Goal: Find specific page/section: Find specific page/section

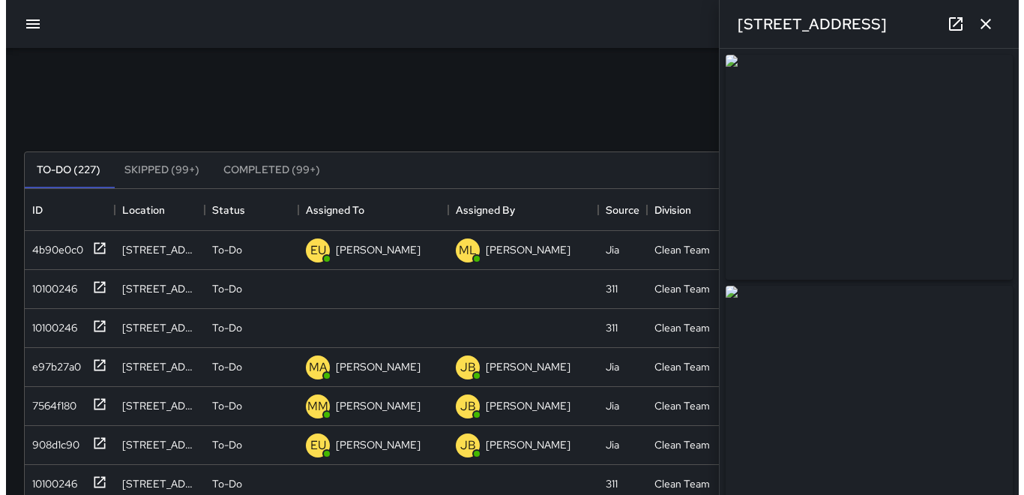
scroll to position [624, 964]
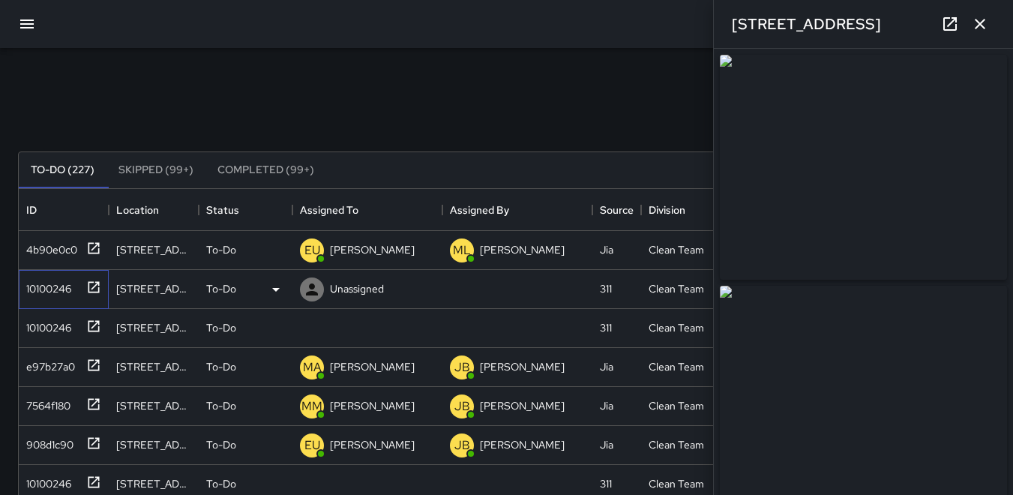
click at [57, 283] on div "10100246" at bounding box center [45, 285] width 51 height 21
type input "**********"
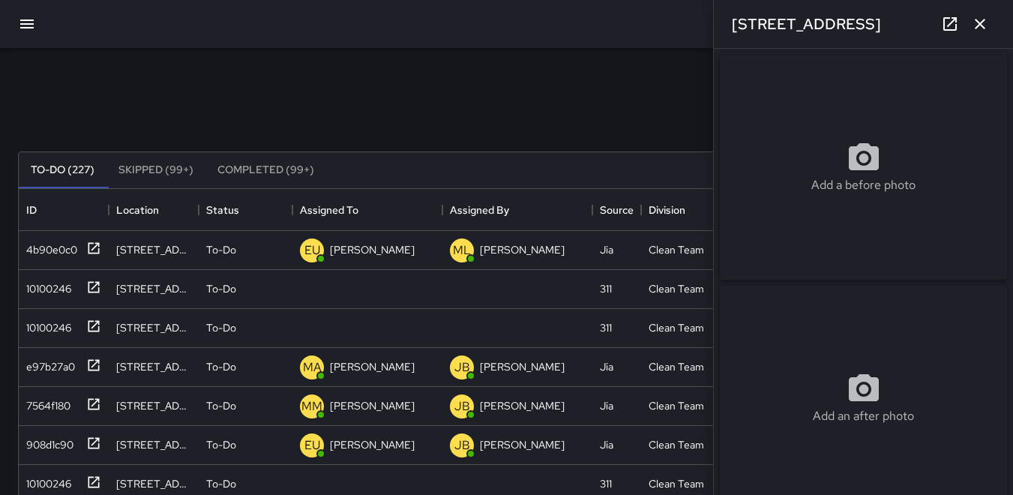
click at [20, 24] on icon "button" at bounding box center [26, 23] width 13 height 9
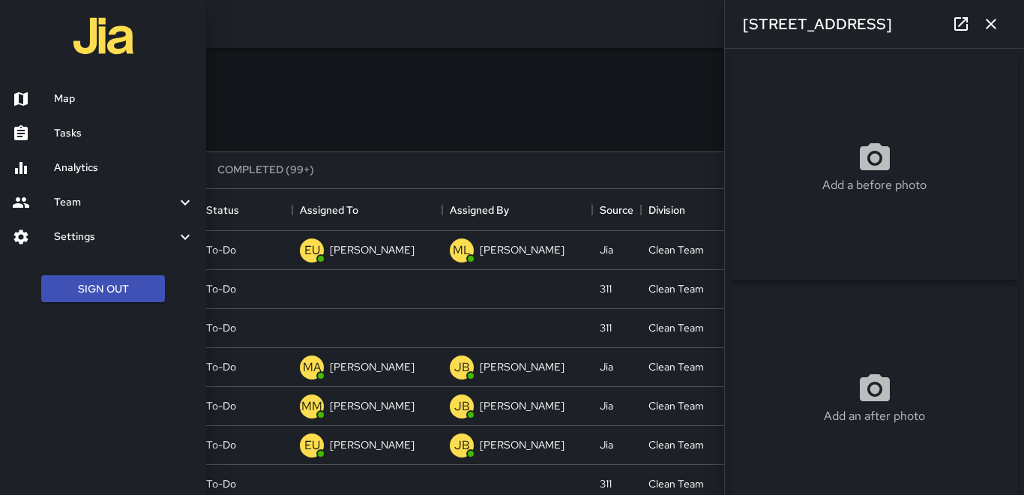
click at [64, 97] on h6 "Map" at bounding box center [124, 99] width 140 height 16
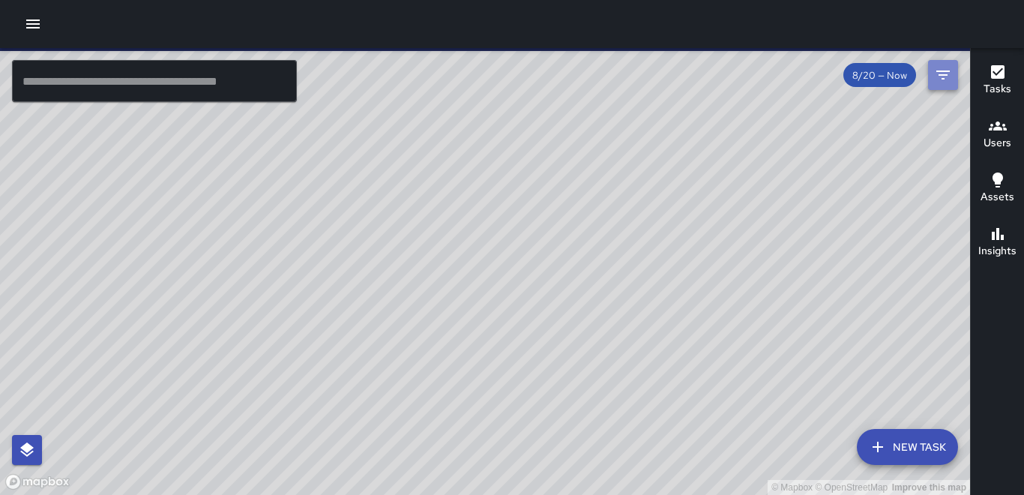
click at [941, 76] on icon "Filters" at bounding box center [943, 75] width 18 height 18
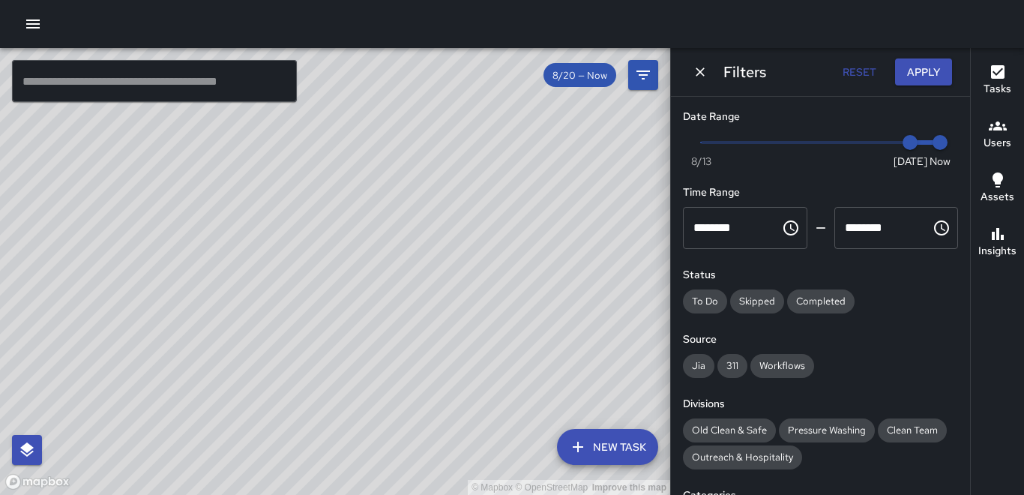
type input "*"
click at [858, 139] on span "Now [DATE] [DATE] 12:15 pm" at bounding box center [820, 142] width 239 height 22
click at [640, 71] on icon "Filters" at bounding box center [643, 74] width 13 height 9
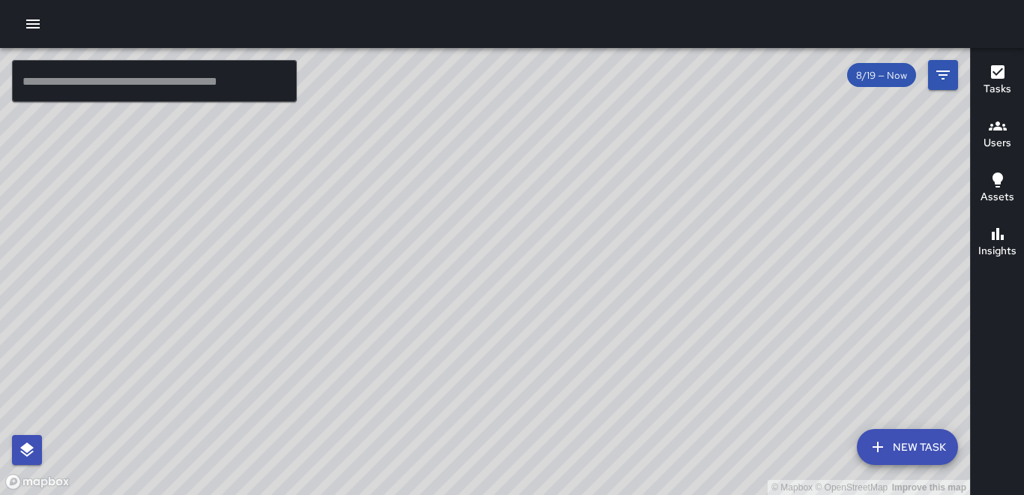
click at [938, 73] on icon "Filters" at bounding box center [943, 75] width 18 height 18
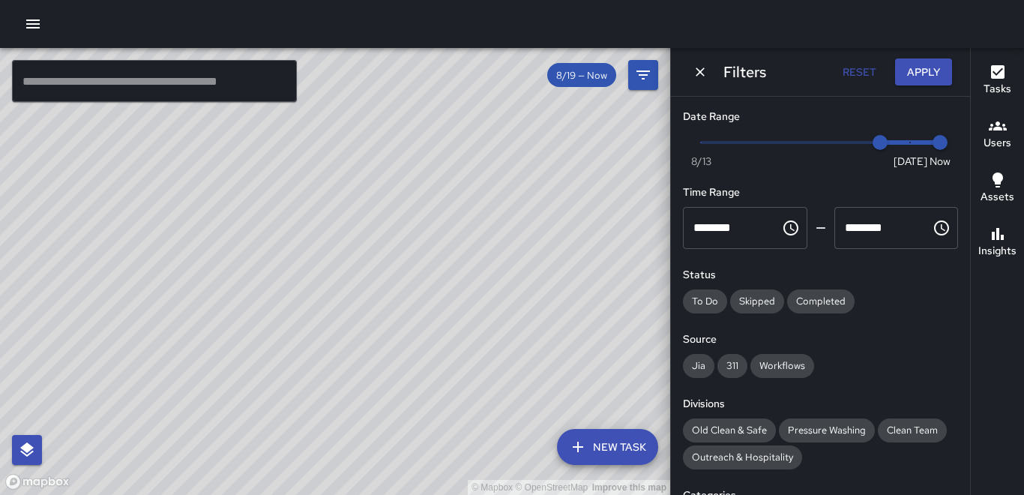
click at [898, 150] on span "Now [DATE] [DATE] 12:15 pm" at bounding box center [820, 142] width 239 height 22
type input "*"
drag, startPoint x: 897, startPoint y: 147, endPoint x: 962, endPoint y: 155, distance: 65.8
click at [962, 155] on div "Date Range Now [DATE] 8/19 8/20 Time Range ******** ​ ******** ​ Status To Do S…" at bounding box center [820, 296] width 299 height 398
type input "*"
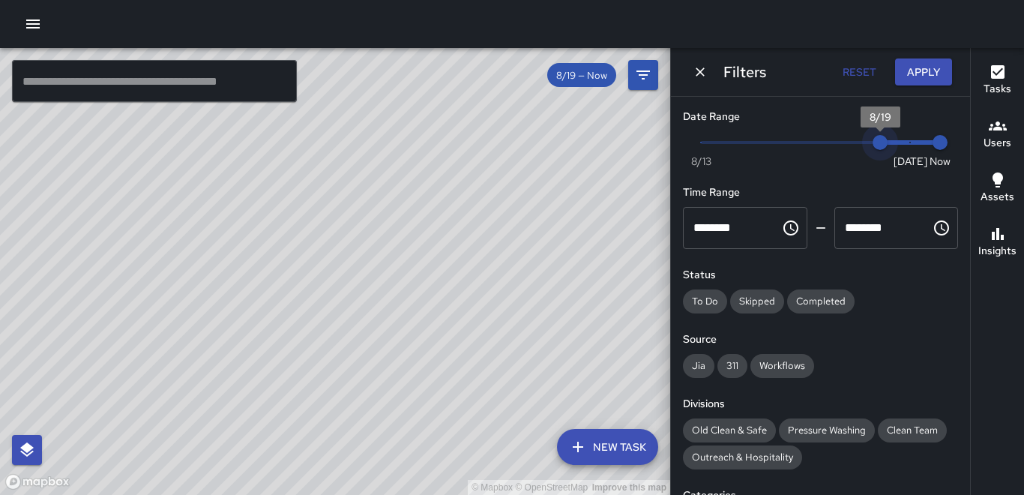
drag, startPoint x: 873, startPoint y: 142, endPoint x: 903, endPoint y: 147, distance: 30.3
click at [888, 147] on span "8/19" at bounding box center [880, 142] width 15 height 15
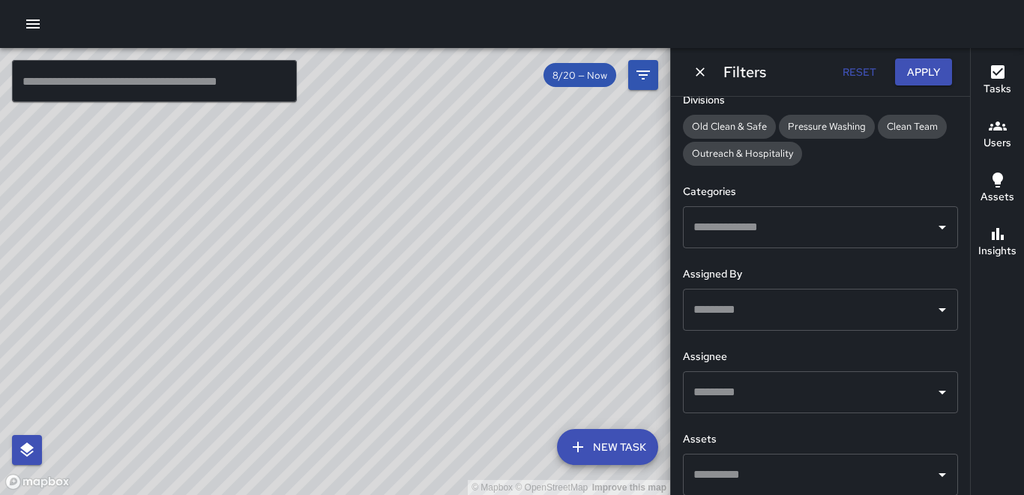
scroll to position [316, 0]
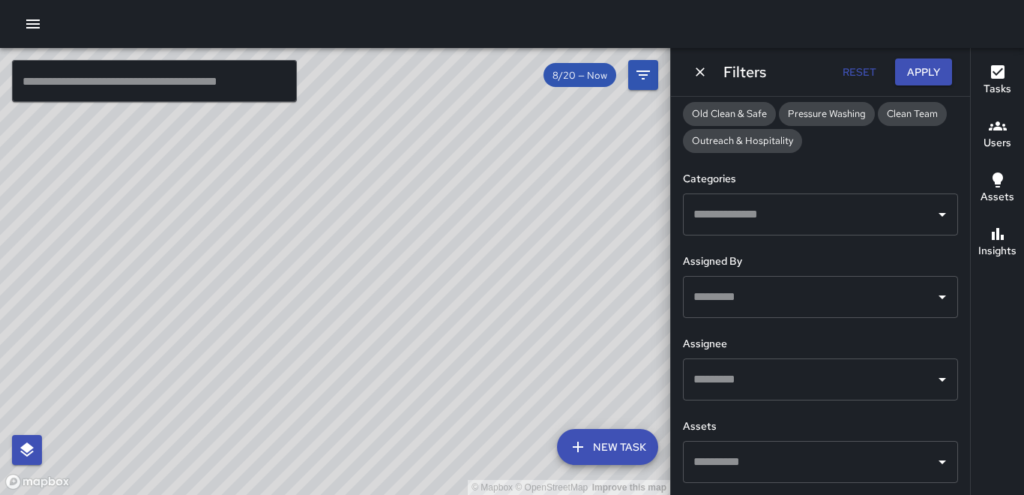
click at [782, 369] on input "text" at bounding box center [809, 379] width 239 height 28
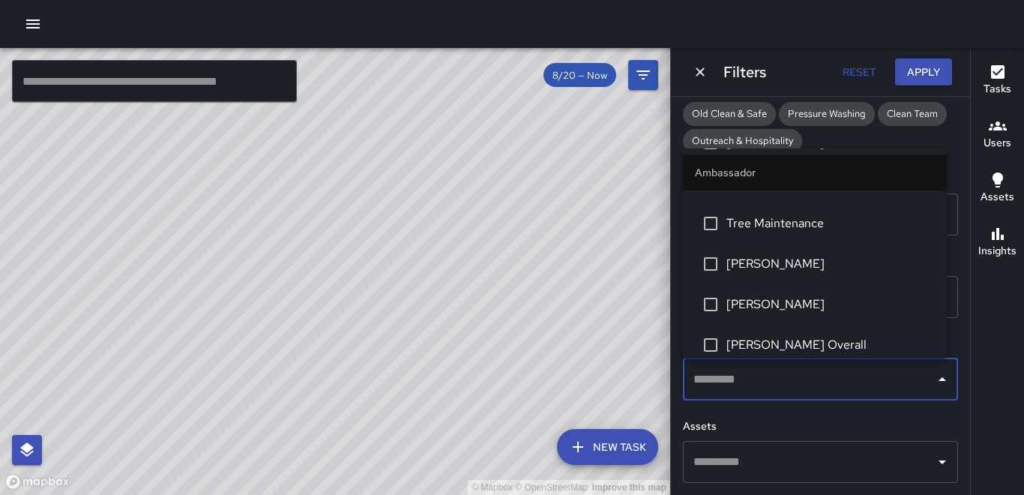
scroll to position [225, 0]
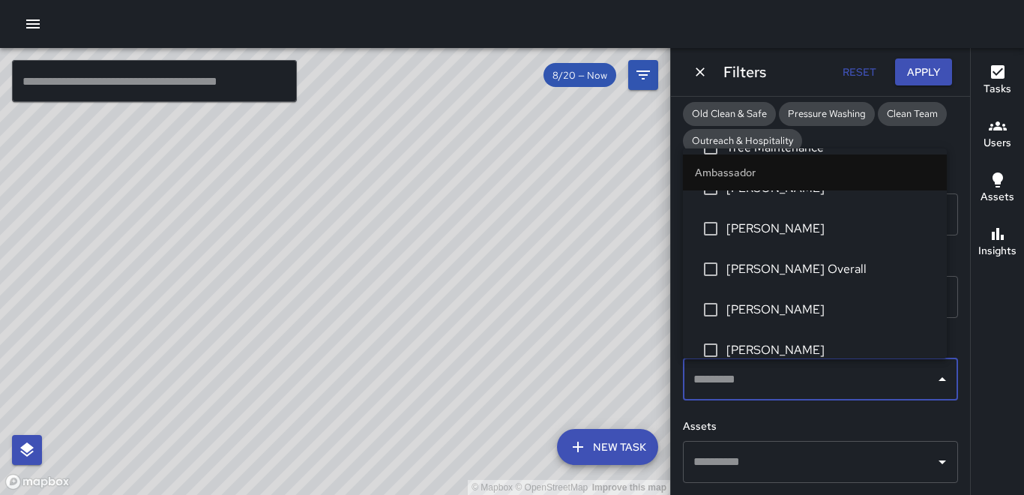
click at [807, 270] on span "[PERSON_NAME] Overall" at bounding box center [831, 269] width 208 height 18
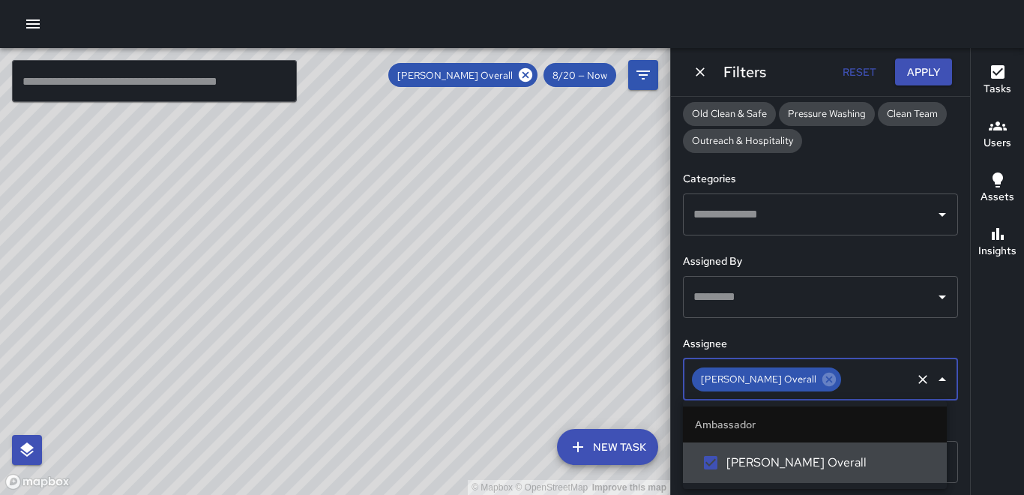
scroll to position [0, 0]
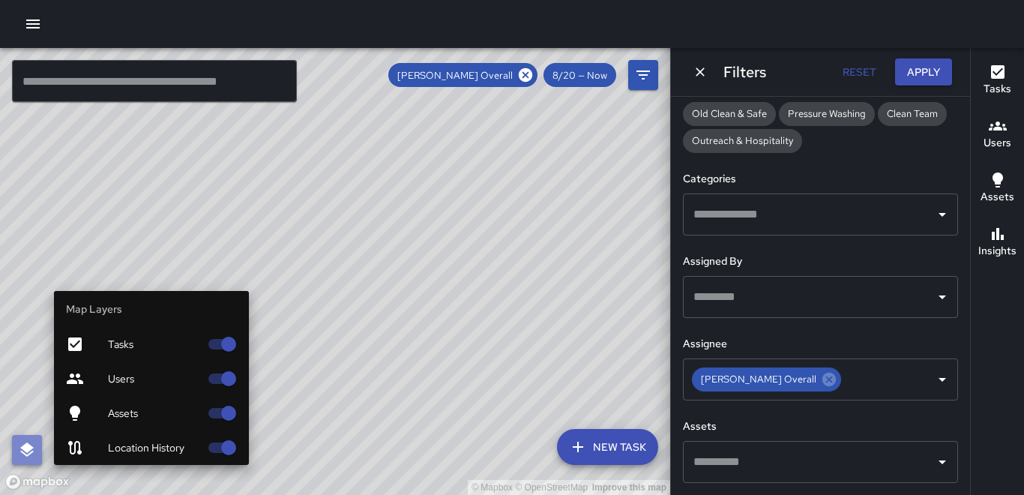
click at [29, 445] on icon "button" at bounding box center [26, 449] width 13 height 14
click at [39, 444] on button "button" at bounding box center [27, 450] width 30 height 30
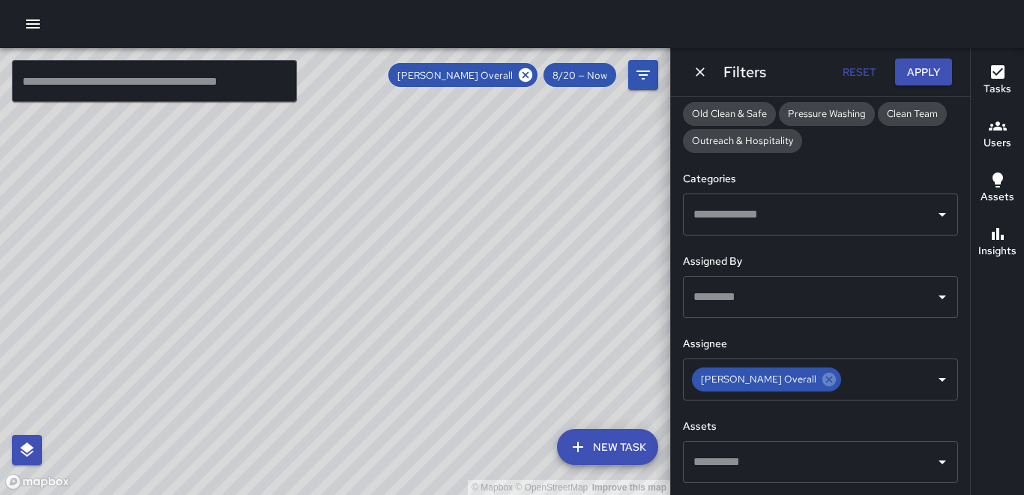
drag, startPoint x: 328, startPoint y: 266, endPoint x: 439, endPoint y: 256, distance: 110.7
click at [439, 256] on div "© Mapbox © OpenStreetMap Improve this map" at bounding box center [335, 271] width 670 height 447
drag, startPoint x: 268, startPoint y: 273, endPoint x: 422, endPoint y: 205, distance: 167.9
click at [422, 205] on div "© Mapbox © OpenStreetMap Improve this map" at bounding box center [335, 271] width 670 height 447
drag, startPoint x: 377, startPoint y: 212, endPoint x: 202, endPoint y: 442, distance: 289.5
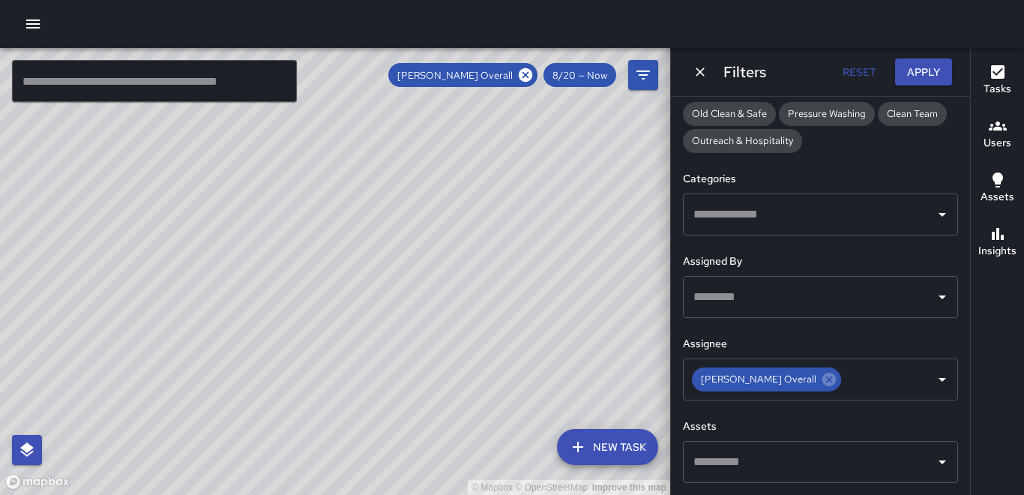
click at [198, 448] on div "© Mapbox © OpenStreetMap Improve this map" at bounding box center [335, 271] width 670 height 447
drag, startPoint x: 364, startPoint y: 247, endPoint x: 186, endPoint y: 394, distance: 231.1
click at [187, 394] on div "© Mapbox © OpenStreetMap Improve this map" at bounding box center [335, 271] width 670 height 447
click at [531, 75] on icon at bounding box center [525, 74] width 13 height 13
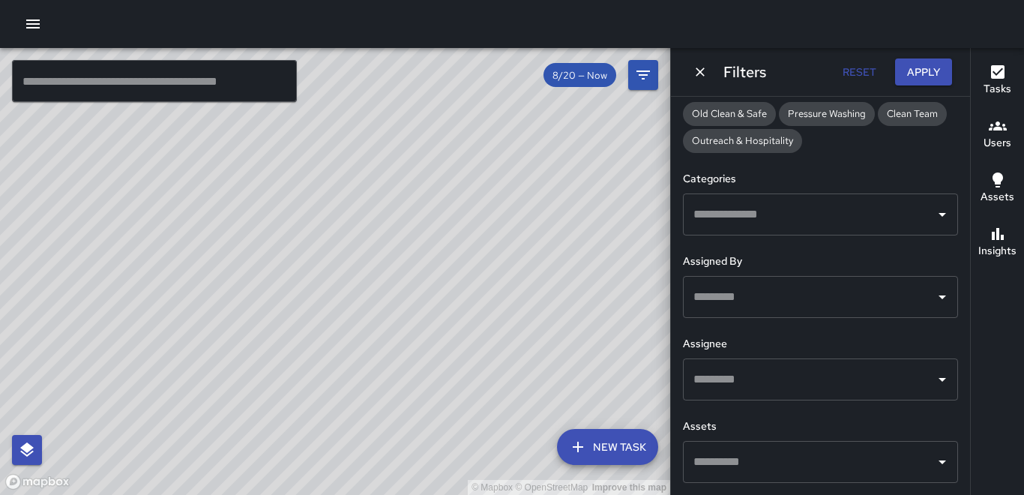
drag, startPoint x: 301, startPoint y: 448, endPoint x: 571, endPoint y: 82, distance: 454.8
click at [571, 82] on div "© Mapbox © OpenStreetMap Improve this map ​ New Task 8/20 — Now Map Layers Task…" at bounding box center [335, 271] width 670 height 447
click at [703, 71] on icon "Dismiss" at bounding box center [700, 71] width 15 height 15
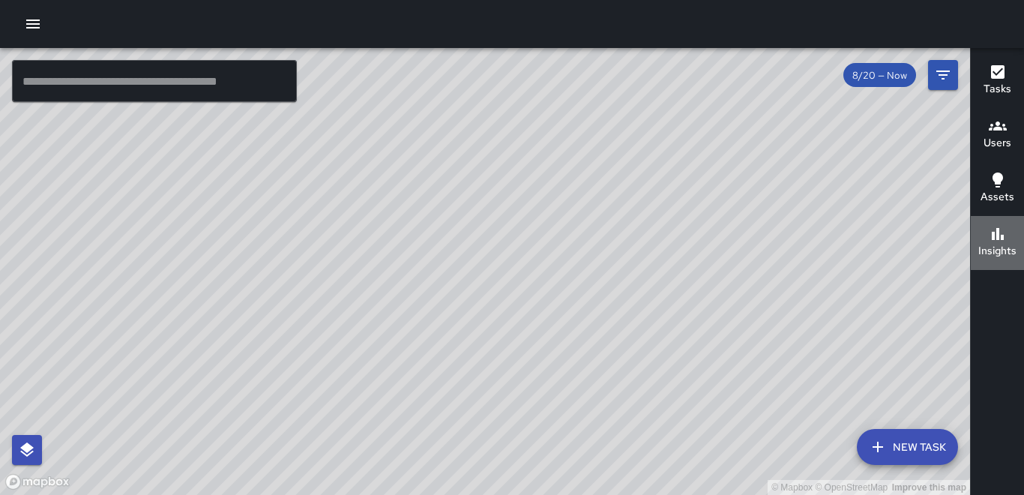
click at [997, 247] on h6 "Insights" at bounding box center [998, 251] width 38 height 16
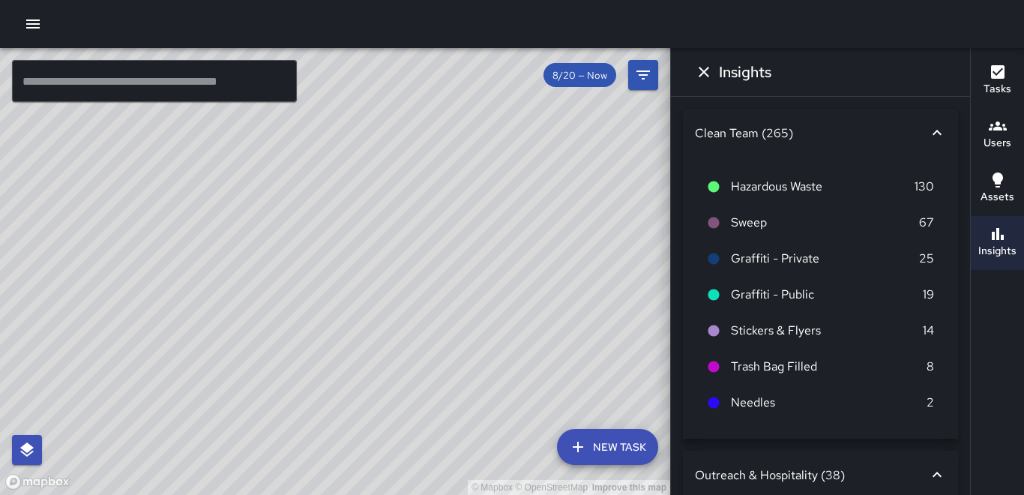
click at [228, 19] on div at bounding box center [512, 24] width 1024 height 48
click at [775, 7] on div at bounding box center [512, 24] width 1024 height 48
click at [1003, 395] on div "Tasks Users Assets Insights" at bounding box center [997, 271] width 54 height 447
click at [1005, 137] on h6 "Users" at bounding box center [998, 143] width 28 height 16
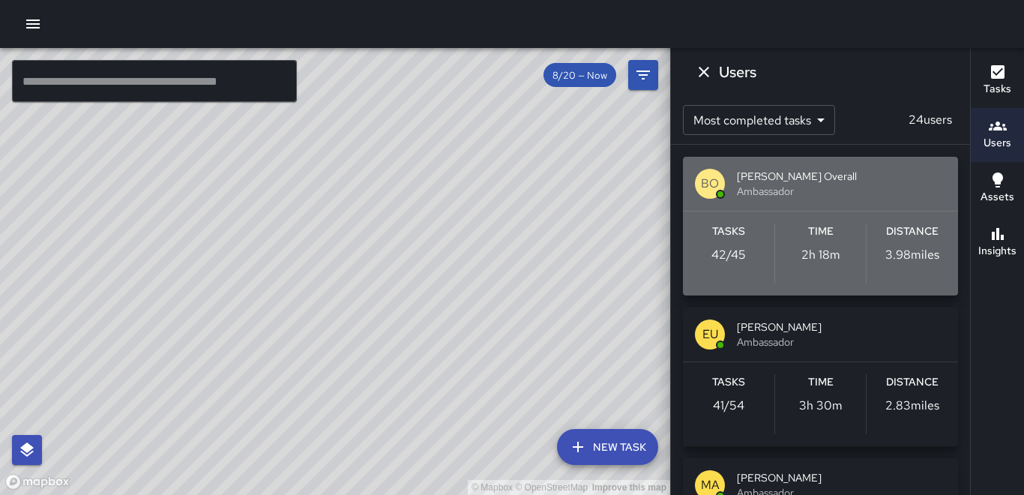
click at [909, 244] on div "Distance 3.98 miles" at bounding box center [912, 253] width 91 height 60
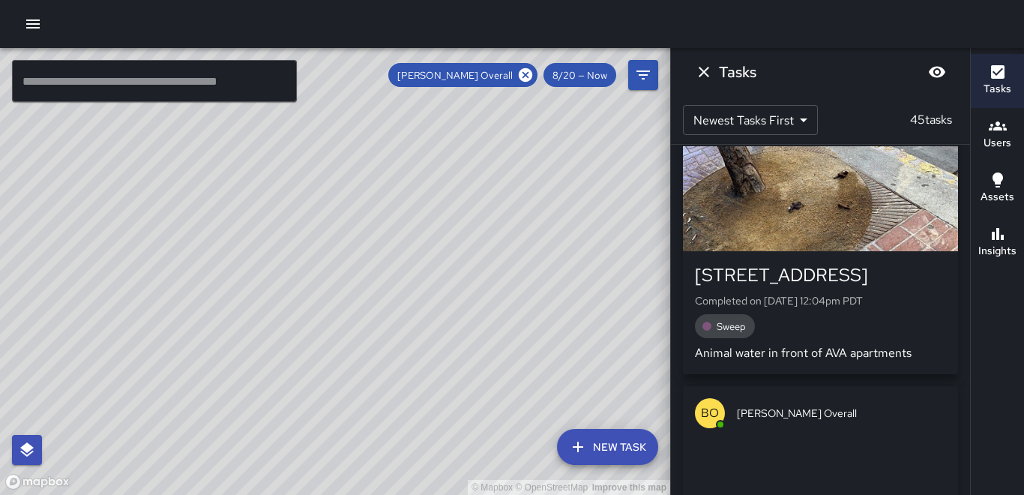
scroll to position [1186, 0]
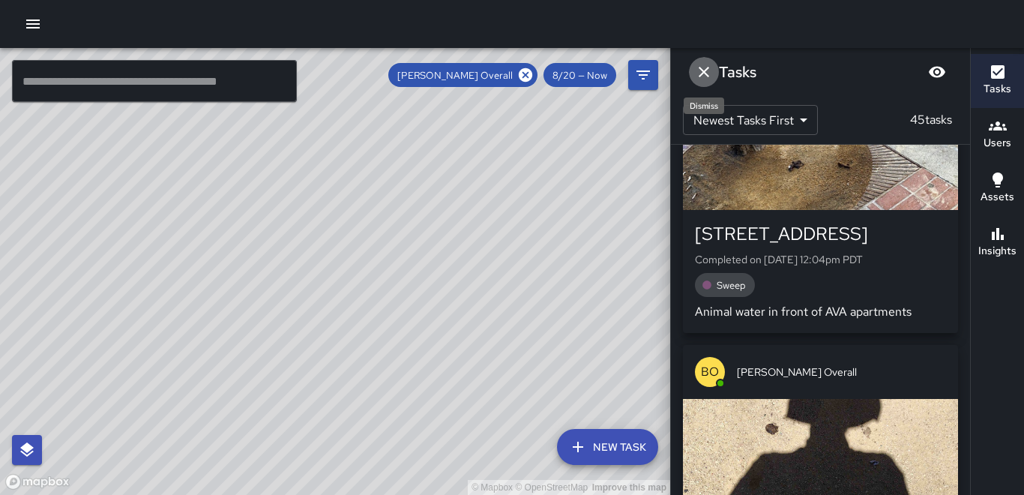
click at [703, 76] on icon "Dismiss" at bounding box center [704, 72] width 18 height 18
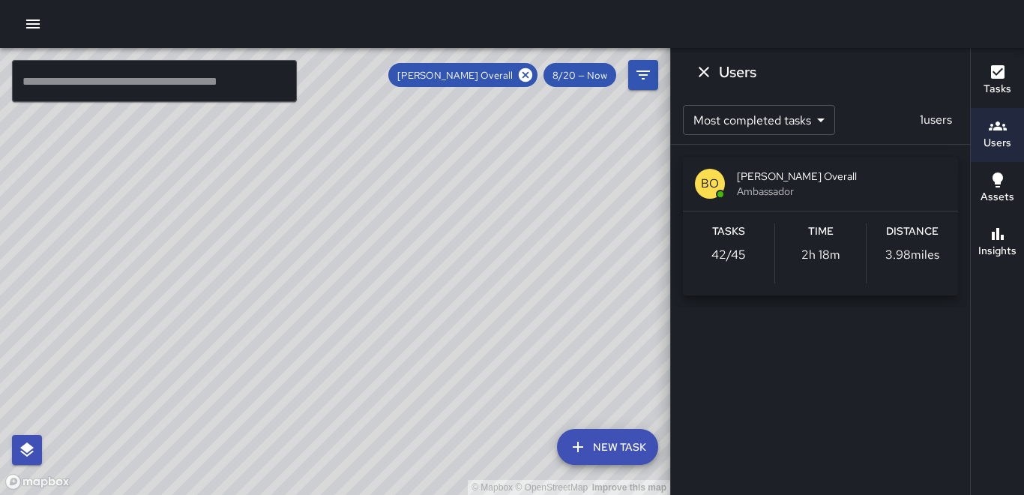
drag, startPoint x: 1018, startPoint y: 307, endPoint x: 1016, endPoint y: 322, distance: 14.3
click at [1012, 322] on div "Tasks Users Assets Insights" at bounding box center [997, 271] width 54 height 447
click at [700, 72] on icon "Dismiss" at bounding box center [704, 72] width 18 height 18
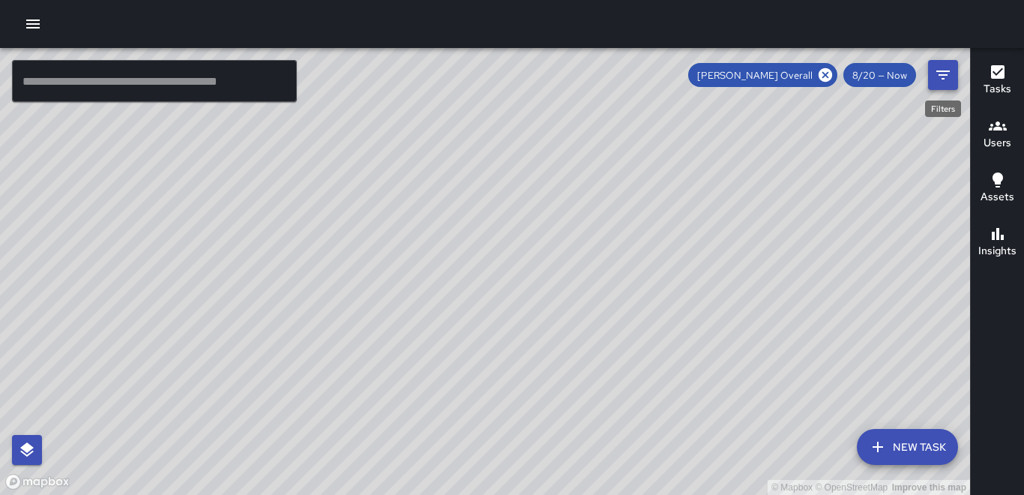
click at [943, 73] on icon "Filters" at bounding box center [943, 75] width 18 height 18
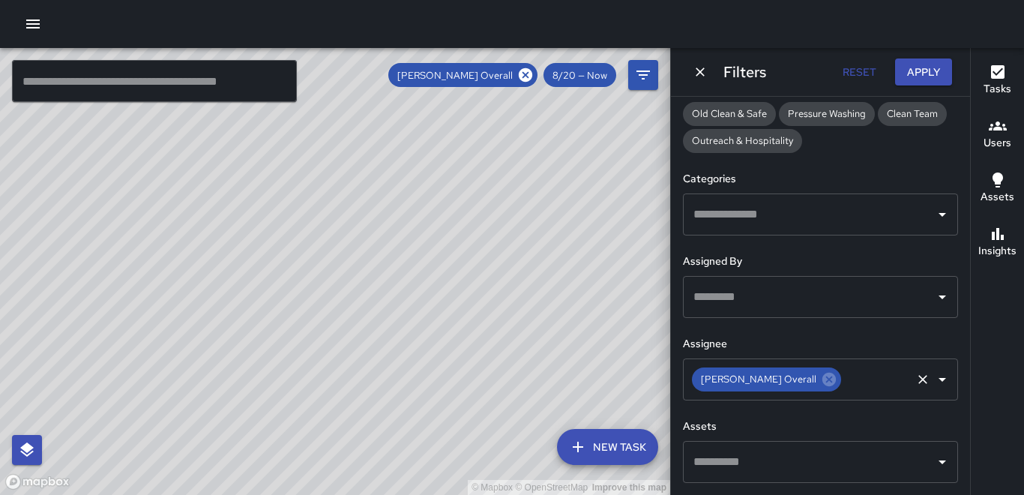
click at [919, 379] on icon "Clear" at bounding box center [923, 379] width 9 height 9
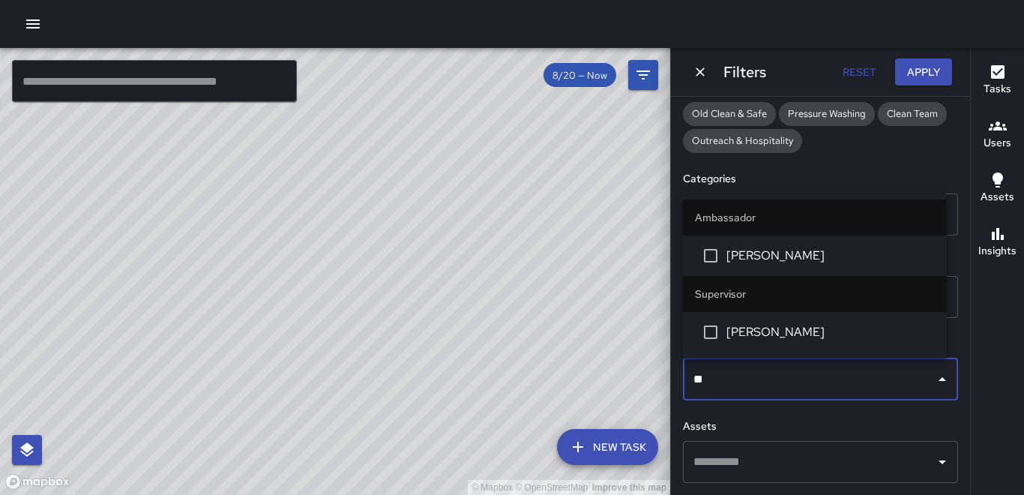
type input "***"
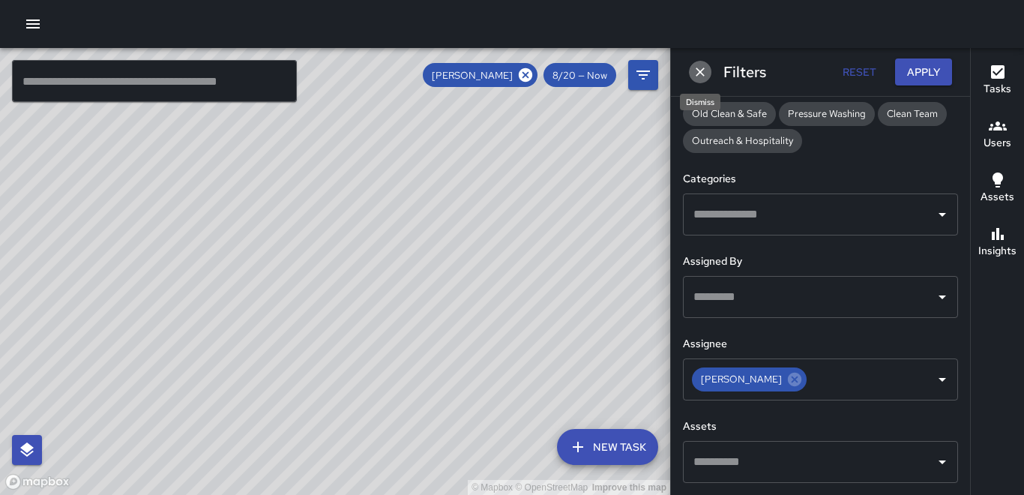
click at [697, 71] on icon "Dismiss" at bounding box center [700, 71] width 15 height 15
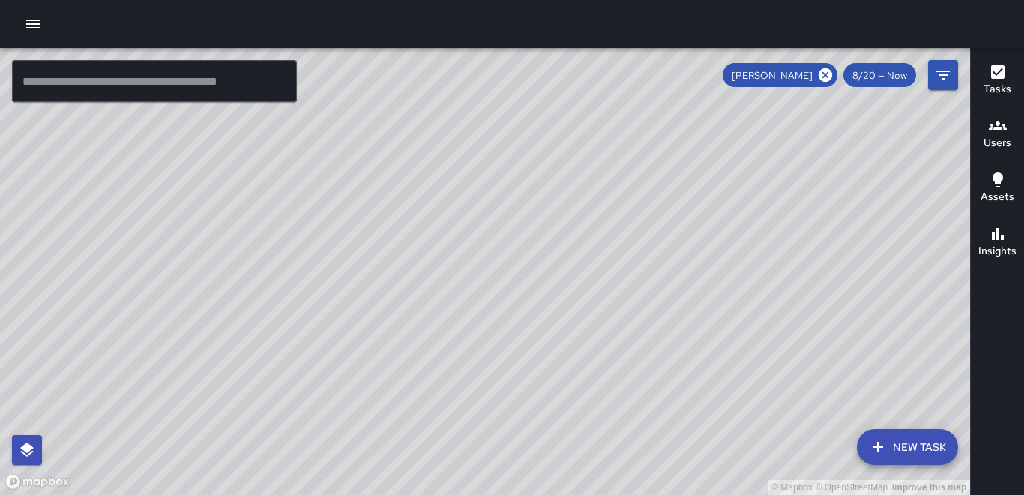
drag, startPoint x: 672, startPoint y: 267, endPoint x: 385, endPoint y: 392, distance: 312.7
click at [385, 392] on div "© Mapbox © OpenStreetMap Improve this map" at bounding box center [485, 271] width 970 height 447
drag, startPoint x: 607, startPoint y: 268, endPoint x: 735, endPoint y: 221, distance: 136.4
click at [730, 228] on div "© Mapbox © OpenStreetMap Improve this map" at bounding box center [485, 271] width 970 height 447
click at [824, 75] on icon at bounding box center [825, 74] width 13 height 13
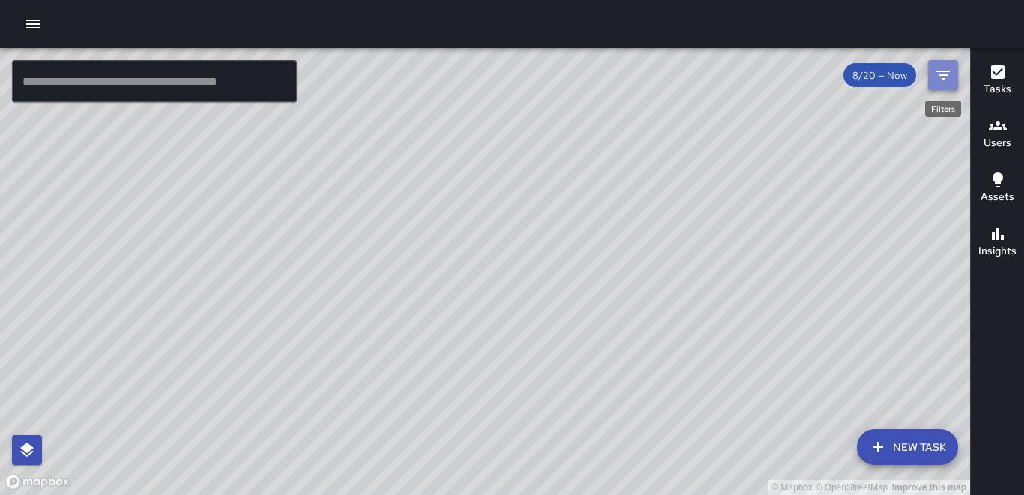
click at [952, 81] on icon "Filters" at bounding box center [943, 75] width 18 height 18
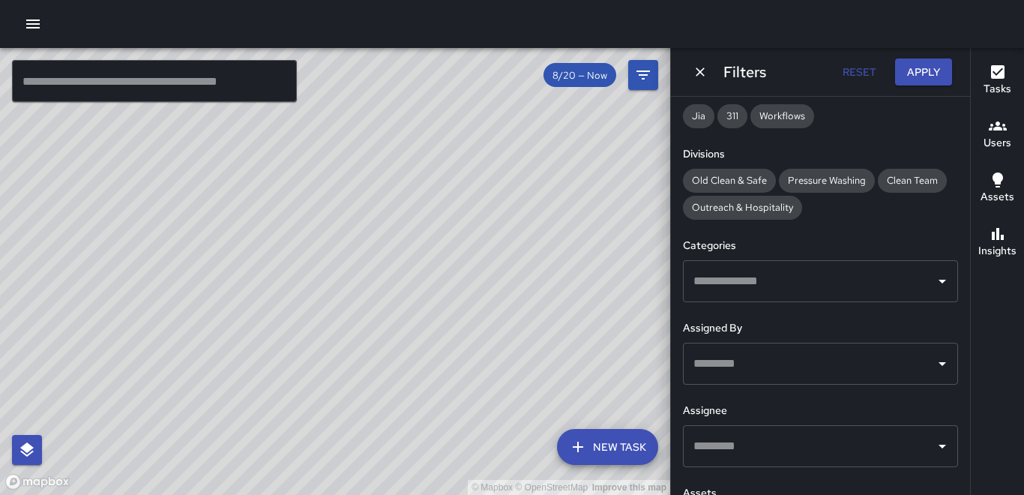
scroll to position [316, 0]
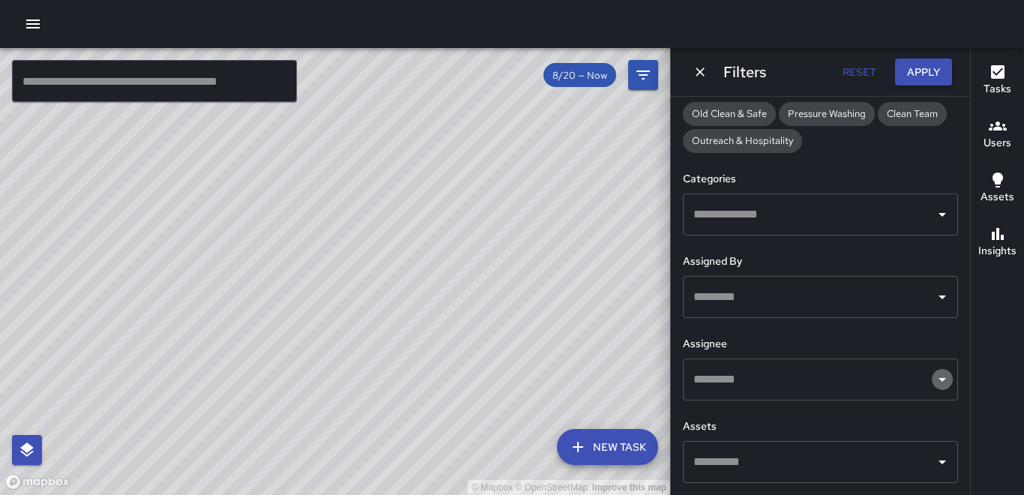
click at [934, 374] on icon "Open" at bounding box center [943, 379] width 18 height 18
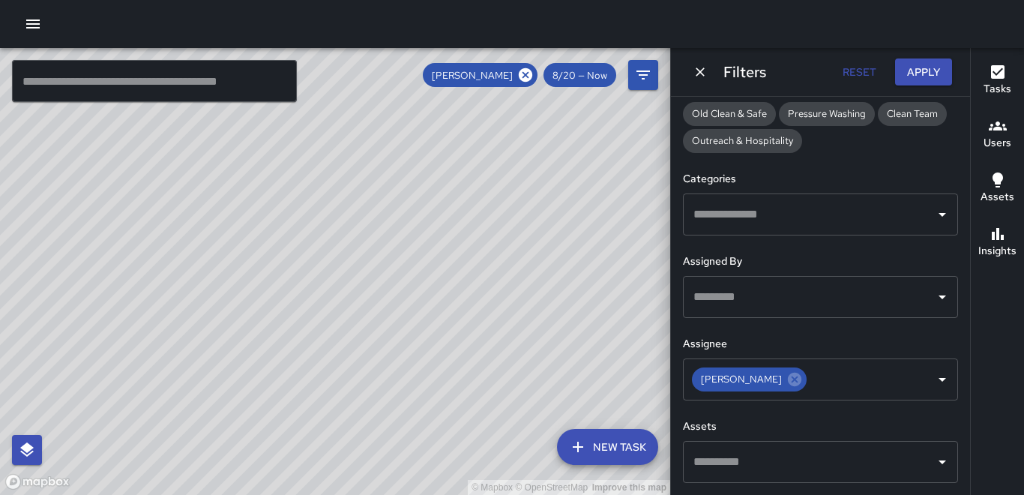
drag, startPoint x: 668, startPoint y: 281, endPoint x: 564, endPoint y: 337, distance: 118.5
click at [549, 358] on div "© Mapbox © OpenStreetMap Improve this map" at bounding box center [335, 271] width 670 height 447
click at [529, 78] on icon at bounding box center [525, 74] width 13 height 13
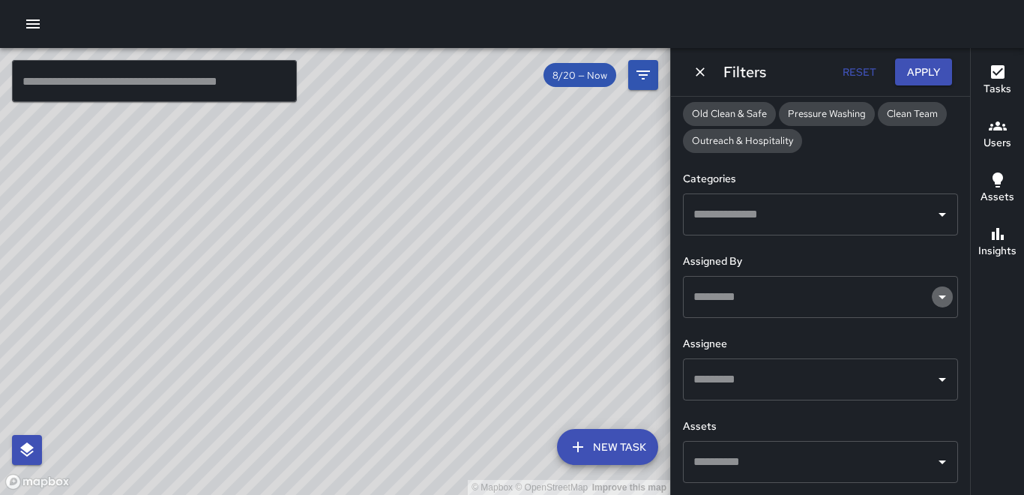
click at [934, 294] on icon "Open" at bounding box center [943, 297] width 18 height 18
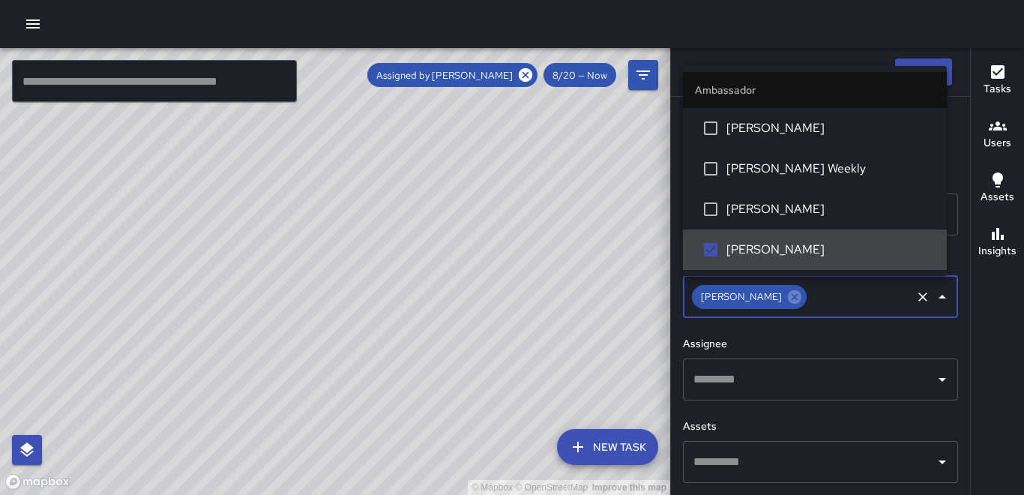
scroll to position [0, 0]
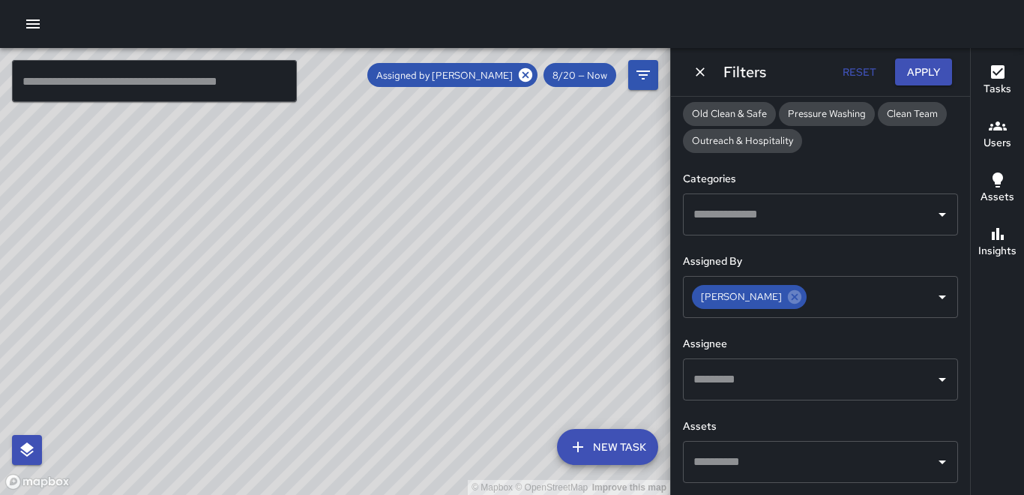
drag, startPoint x: 592, startPoint y: 229, endPoint x: 711, endPoint y: 201, distance: 122.6
click at [711, 201] on div "© Mapbox © OpenStreetMap Improve this map ​ New Task Assigned by [PERSON_NAME] …" at bounding box center [512, 271] width 1024 height 447
drag, startPoint x: 602, startPoint y: 257, endPoint x: 472, endPoint y: 416, distance: 205.2
click at [472, 416] on div "© Mapbox © OpenStreetMap Improve this map" at bounding box center [335, 271] width 670 height 447
click at [916, 298] on icon "Clear" at bounding box center [923, 296] width 15 height 15
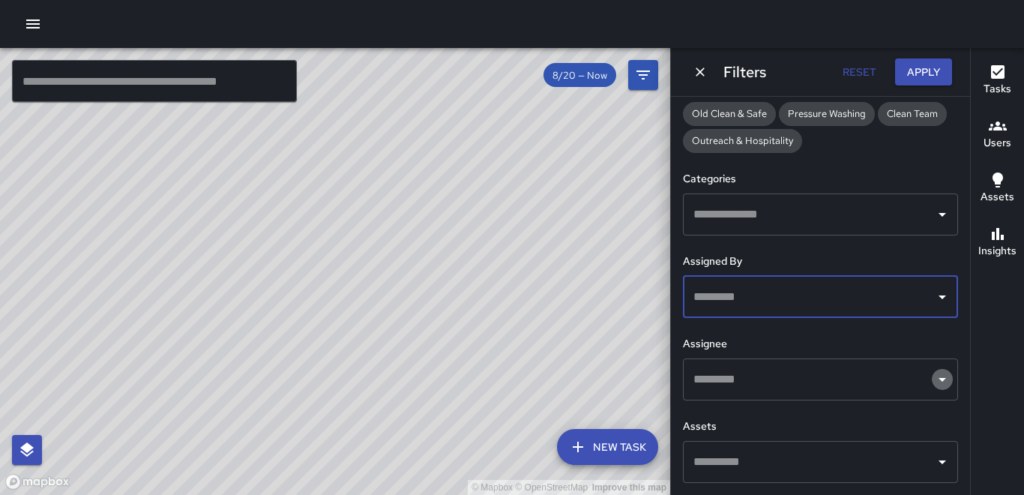
click at [939, 378] on icon "Open" at bounding box center [942, 380] width 7 height 4
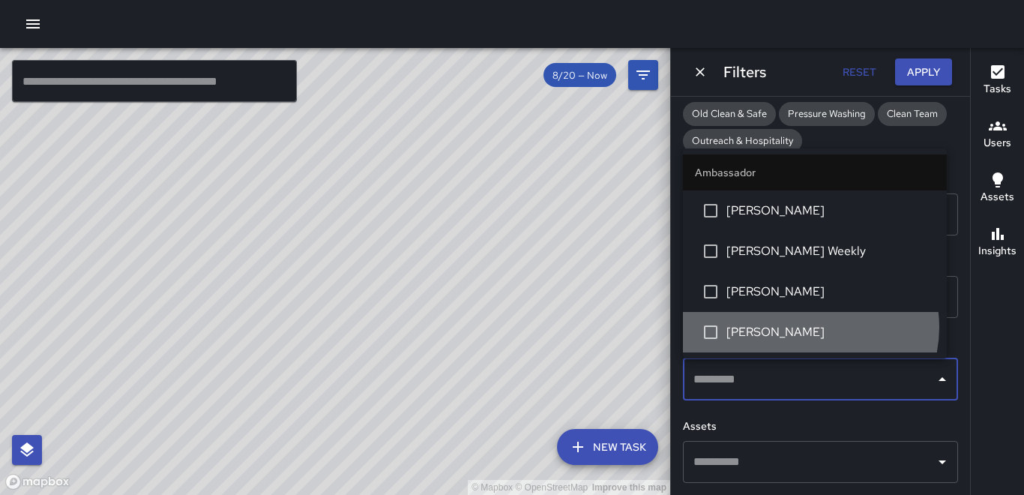
click at [807, 327] on span "[PERSON_NAME]" at bounding box center [831, 332] width 208 height 18
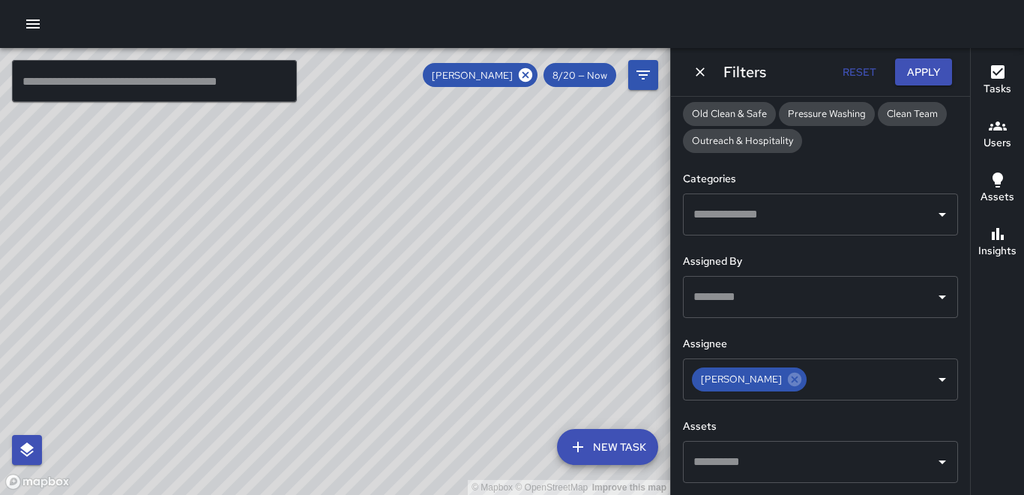
drag, startPoint x: 463, startPoint y: 280, endPoint x: 734, endPoint y: -33, distance: 414.2
click at [734, 0] on html "© Mapbox © OpenStreetMap Improve this map ​ New Task [PERSON_NAME] 8/20 — Now M…" at bounding box center [512, 247] width 1024 height 495
drag, startPoint x: 589, startPoint y: 225, endPoint x: 587, endPoint y: 217, distance: 8.6
click at [587, 217] on div "© Mapbox © OpenStreetMap Improve this map" at bounding box center [335, 271] width 670 height 447
click at [525, 80] on icon at bounding box center [525, 74] width 13 height 13
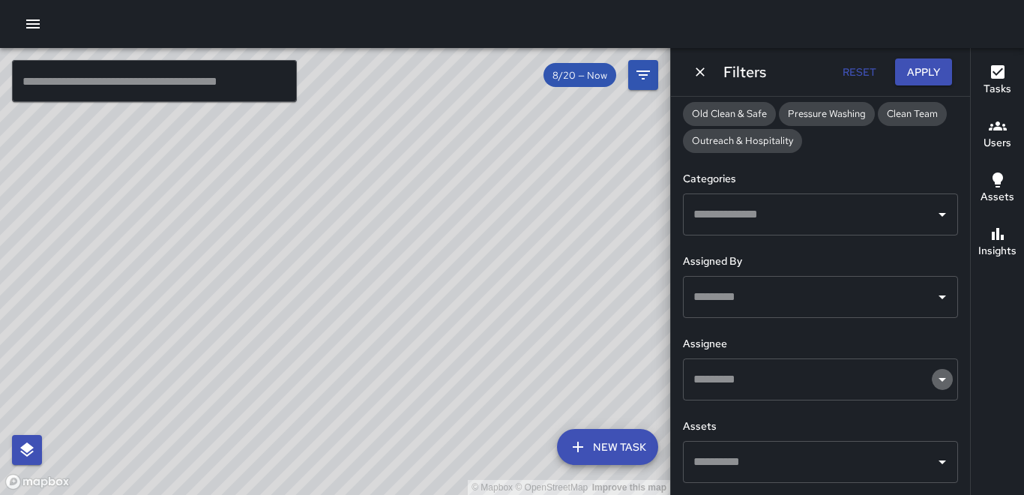
click at [934, 377] on icon "Open" at bounding box center [943, 379] width 18 height 18
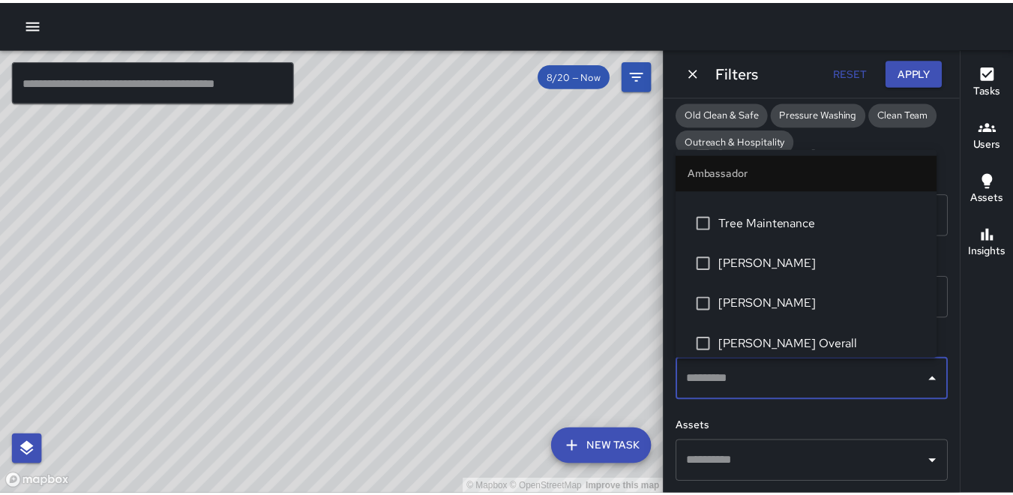
scroll to position [300, 0]
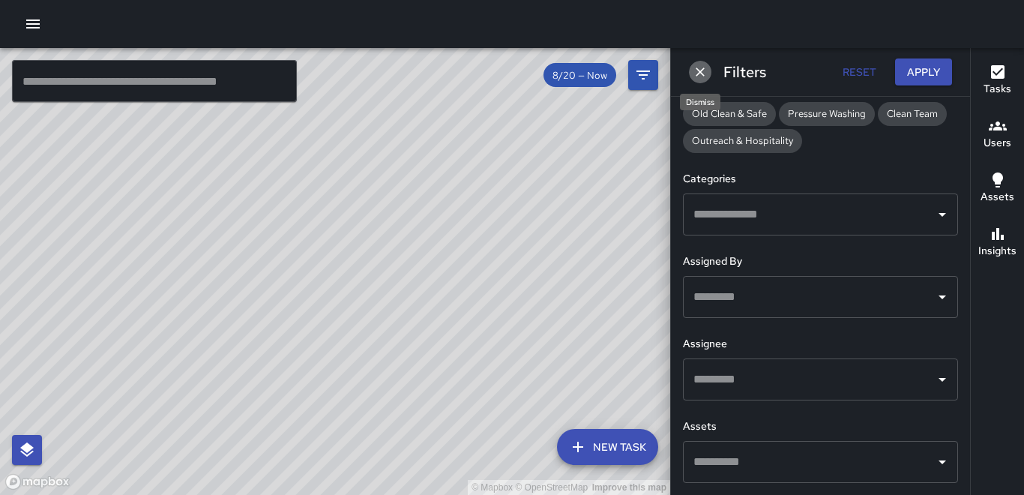
click at [695, 73] on icon "Dismiss" at bounding box center [700, 71] width 15 height 15
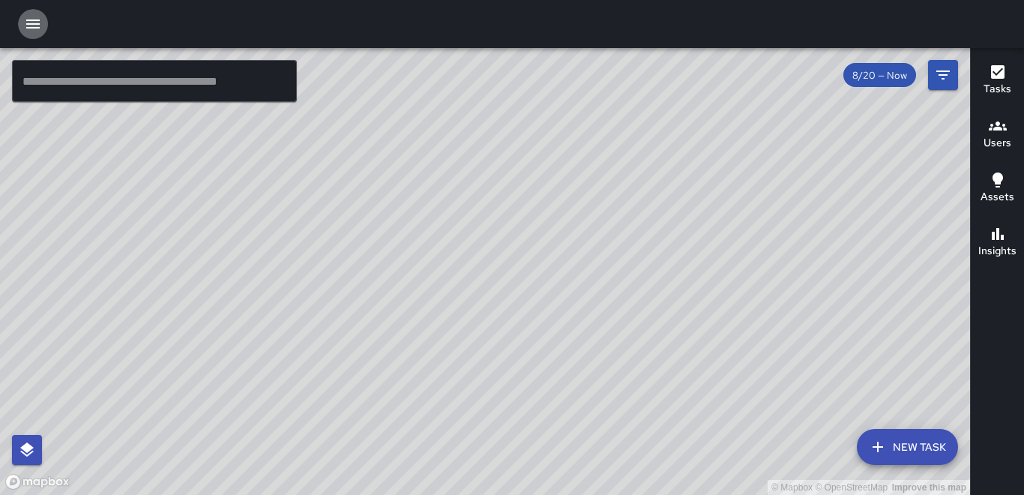
click at [38, 22] on icon "button" at bounding box center [33, 24] width 18 height 18
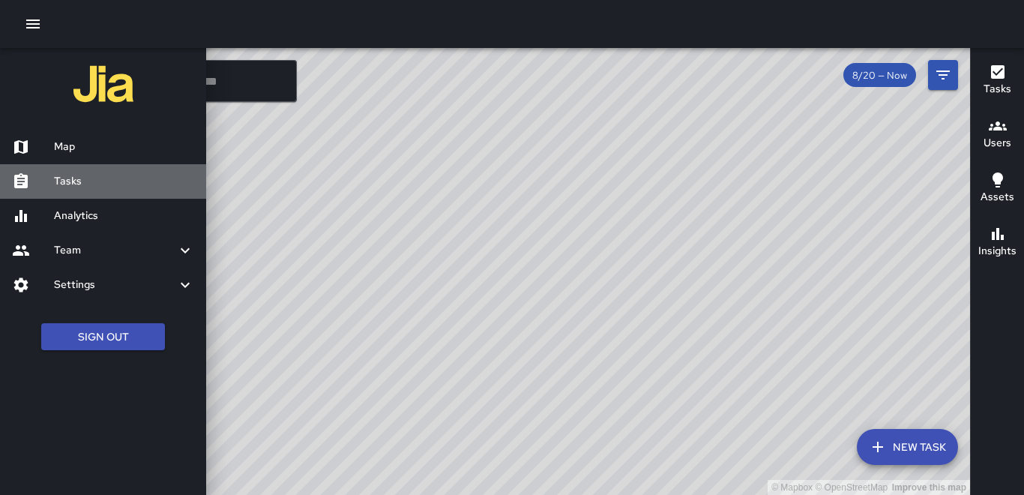
click at [71, 187] on h6 "Tasks" at bounding box center [124, 181] width 140 height 16
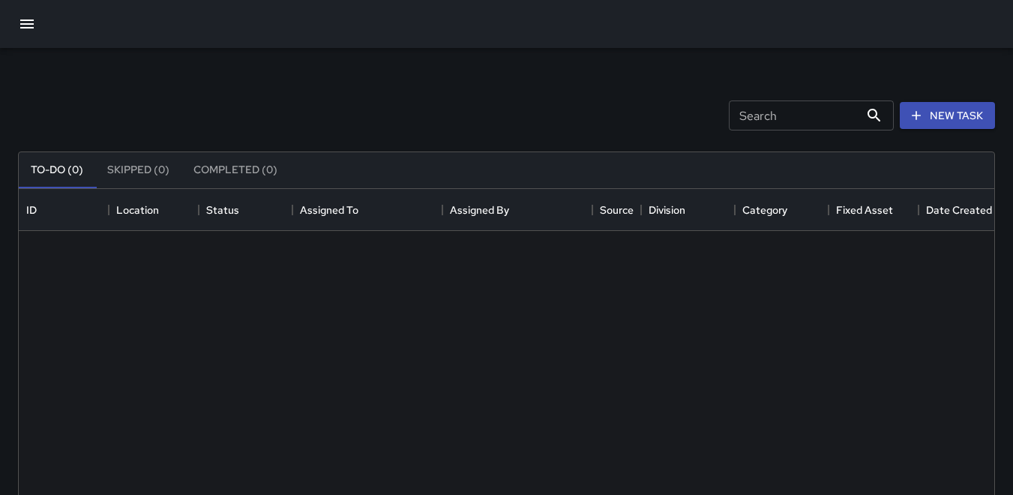
scroll to position [624, 964]
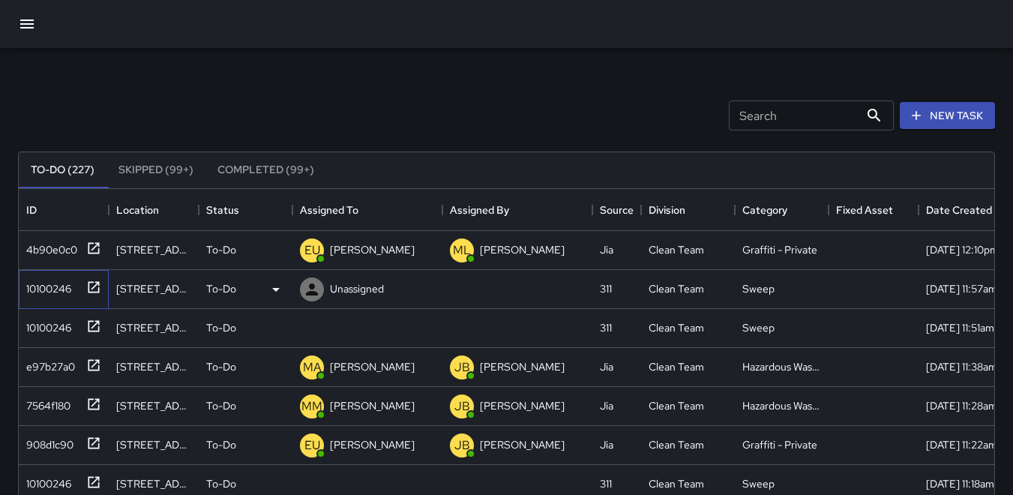
click at [53, 280] on div "10100246" at bounding box center [45, 285] width 51 height 21
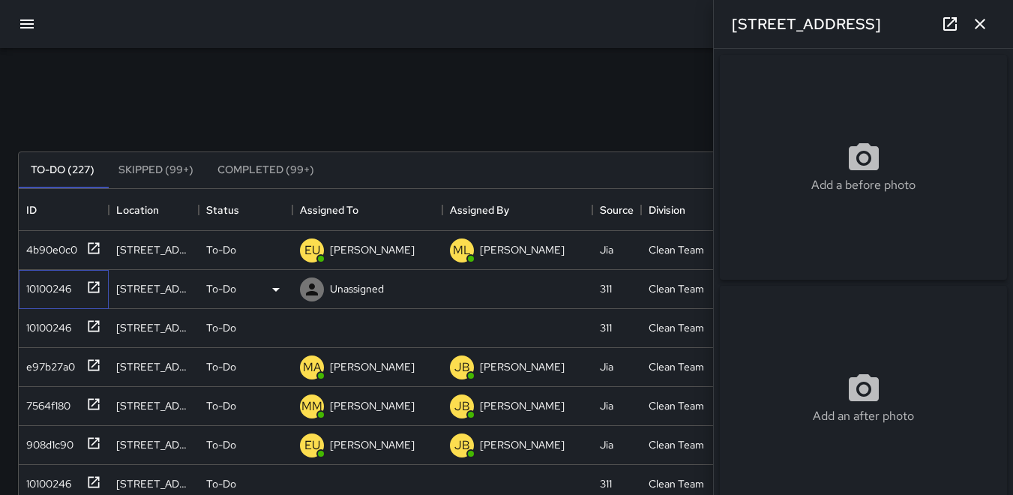
type input "**********"
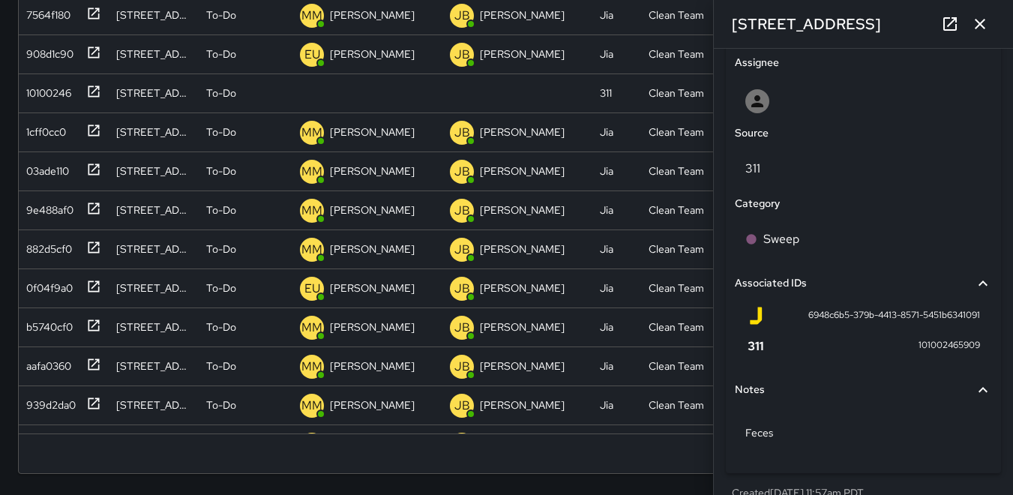
scroll to position [805, 0]
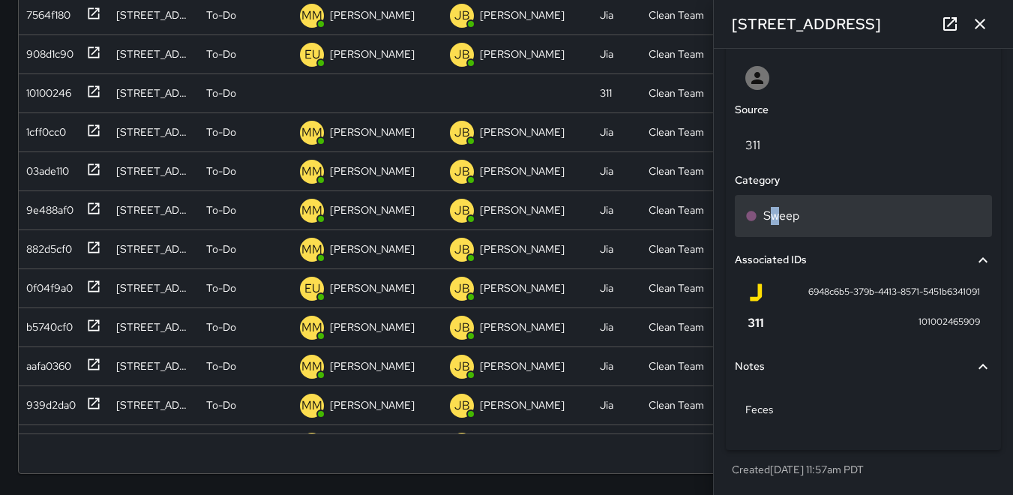
click at [775, 212] on p "Sweep" at bounding box center [781, 216] width 36 height 18
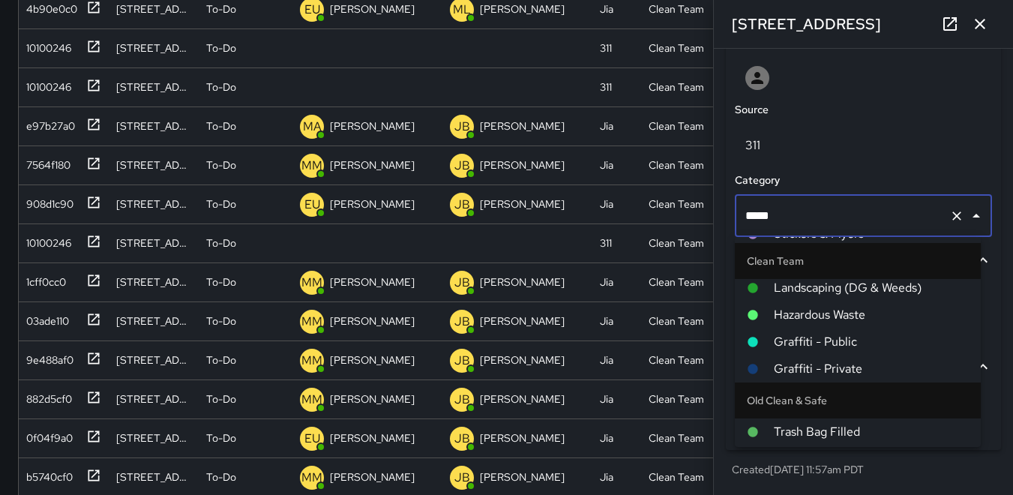
scroll to position [150, 0]
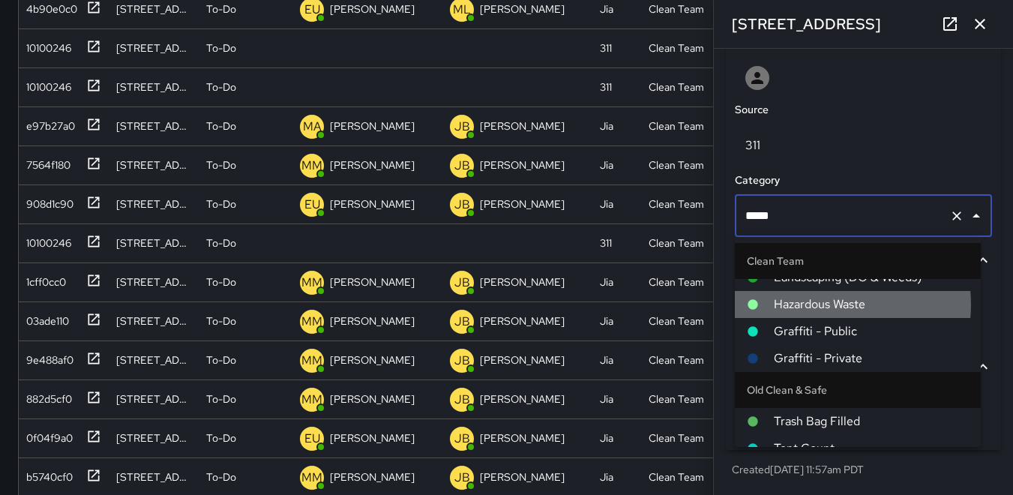
click at [828, 304] on span "Hazardous Waste" at bounding box center [871, 304] width 195 height 18
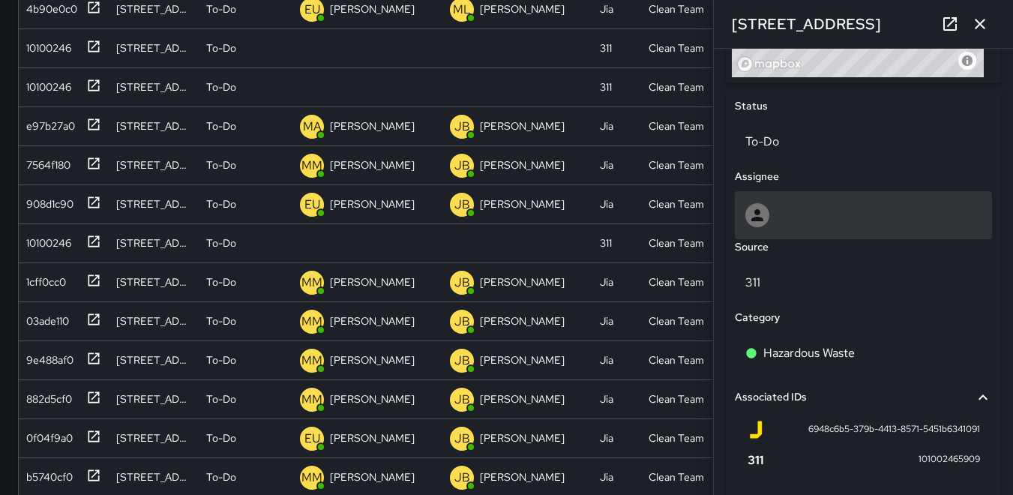
scroll to position [655, 0]
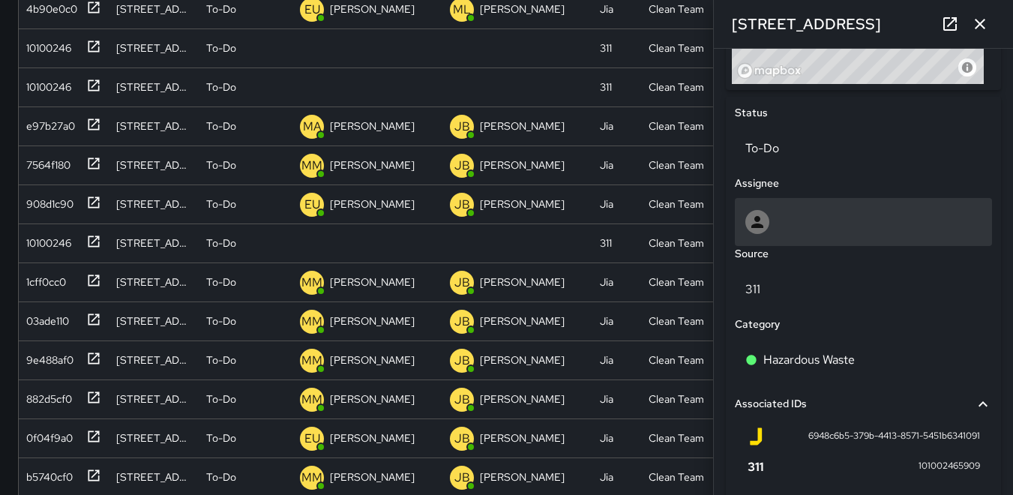
click at [762, 225] on icon at bounding box center [757, 222] width 18 height 18
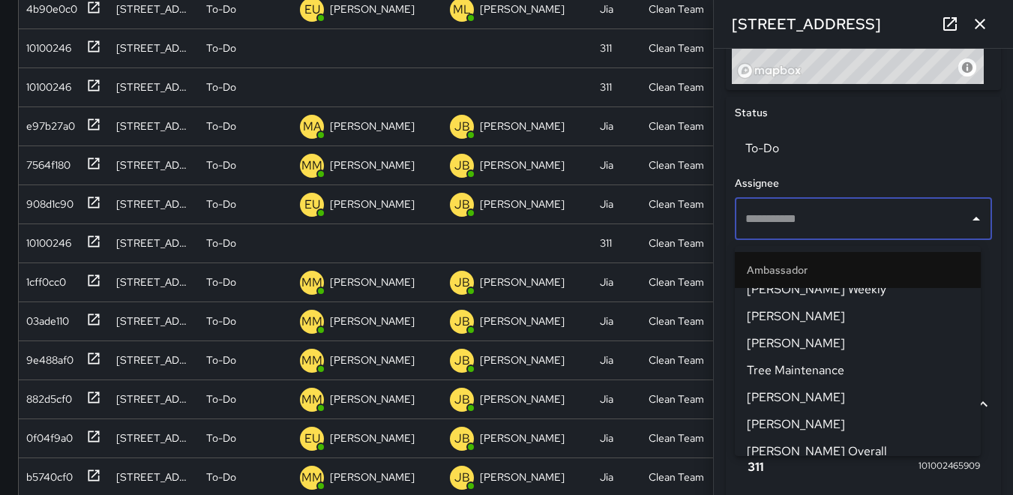
scroll to position [75, 0]
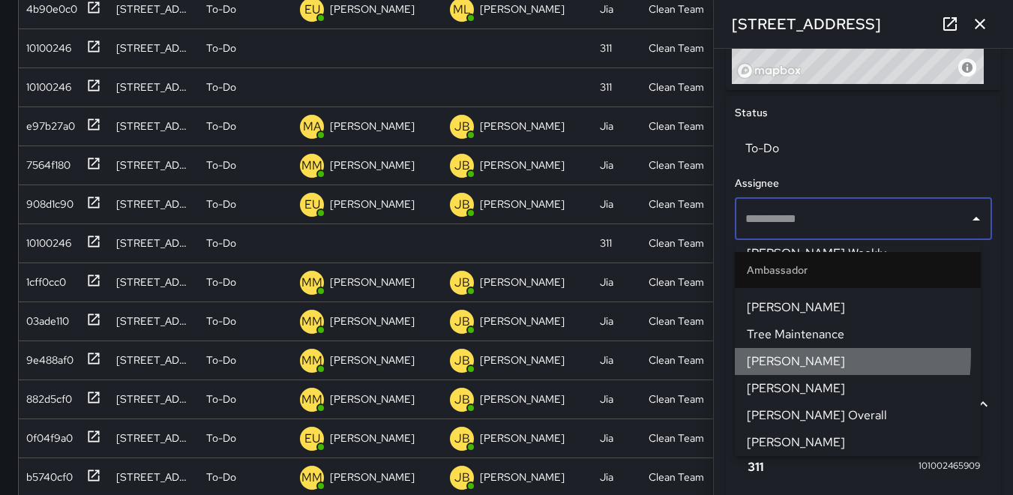
click at [774, 355] on span "[PERSON_NAME]" at bounding box center [858, 361] width 222 height 18
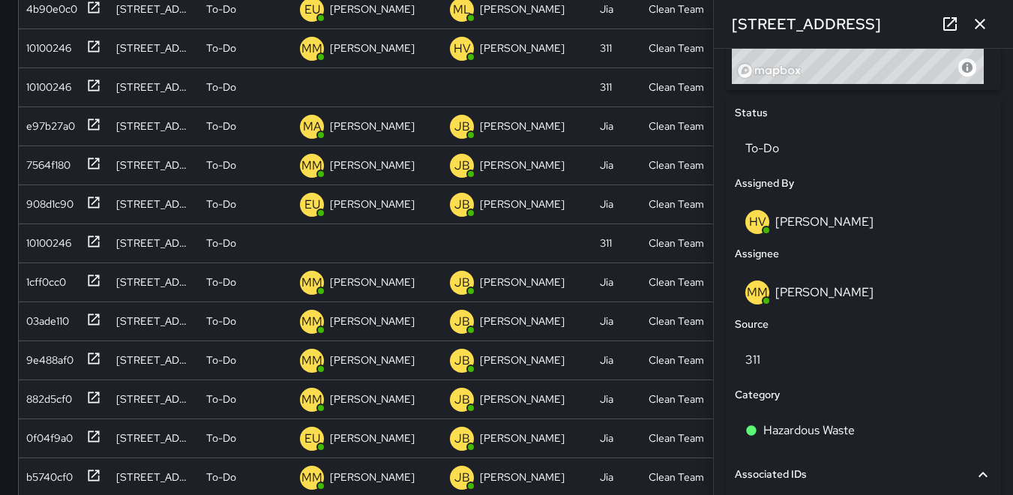
click at [979, 30] on icon "button" at bounding box center [980, 24] width 18 height 18
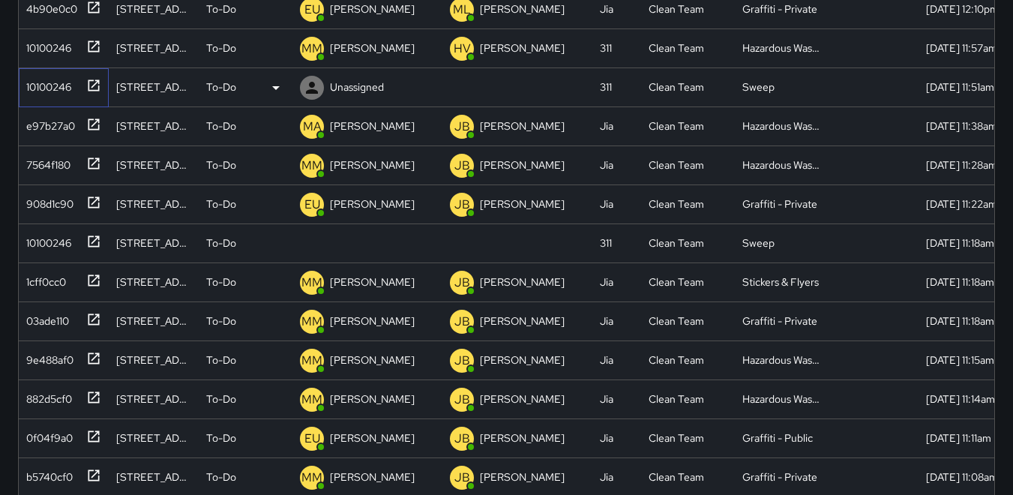
click at [64, 90] on div "10100246" at bounding box center [45, 83] width 51 height 21
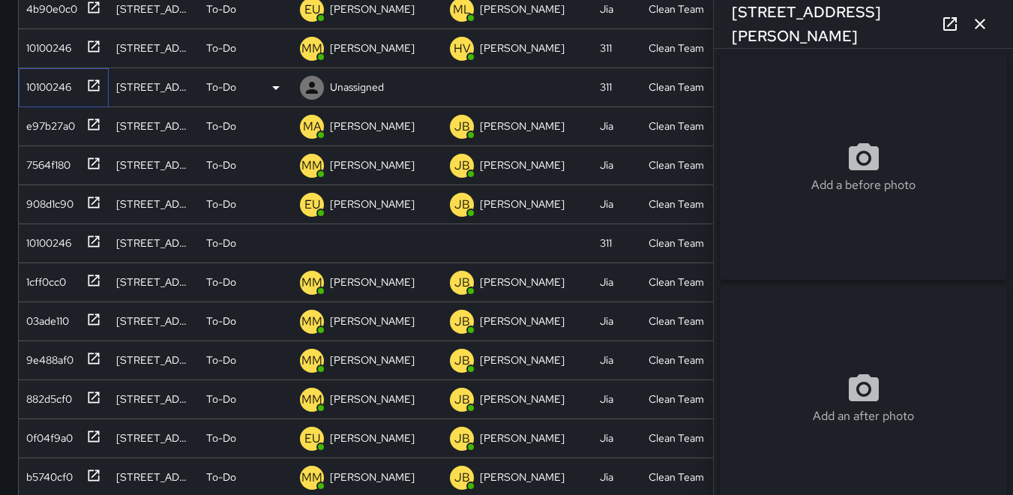
type input "**********"
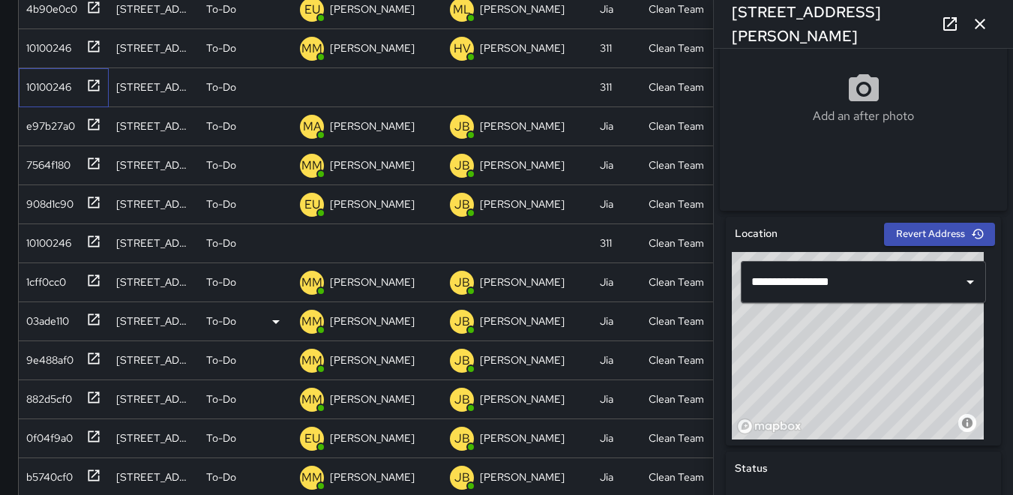
scroll to position [16, 0]
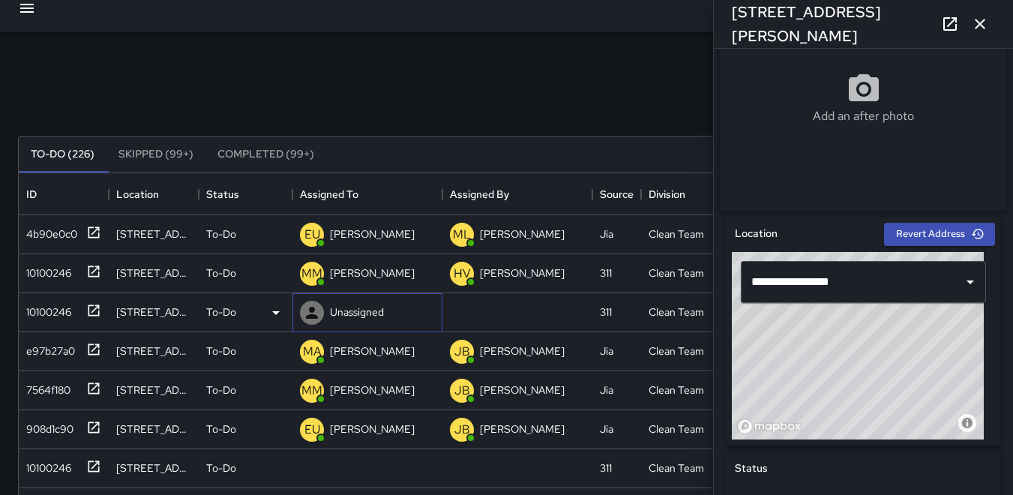
click at [309, 316] on icon at bounding box center [312, 313] width 12 height 12
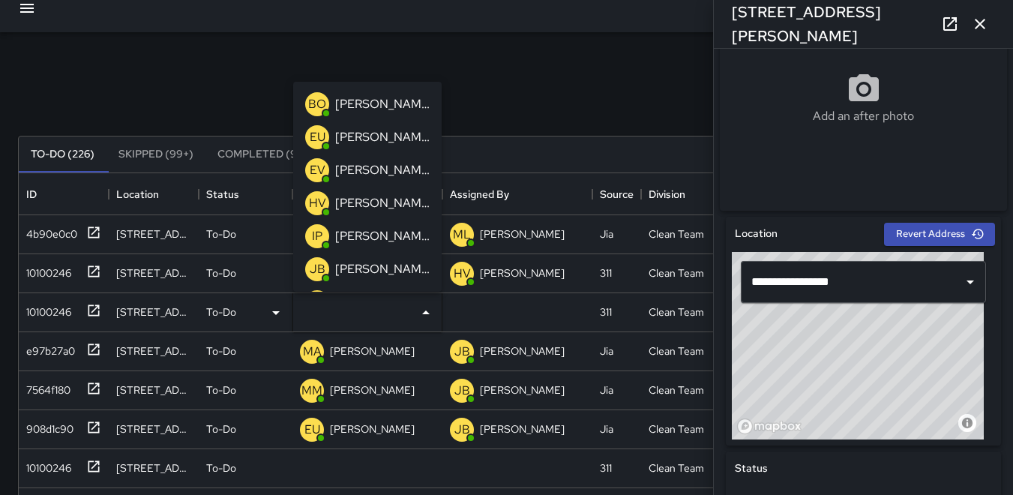
click at [324, 236] on div "IP" at bounding box center [317, 236] width 24 height 24
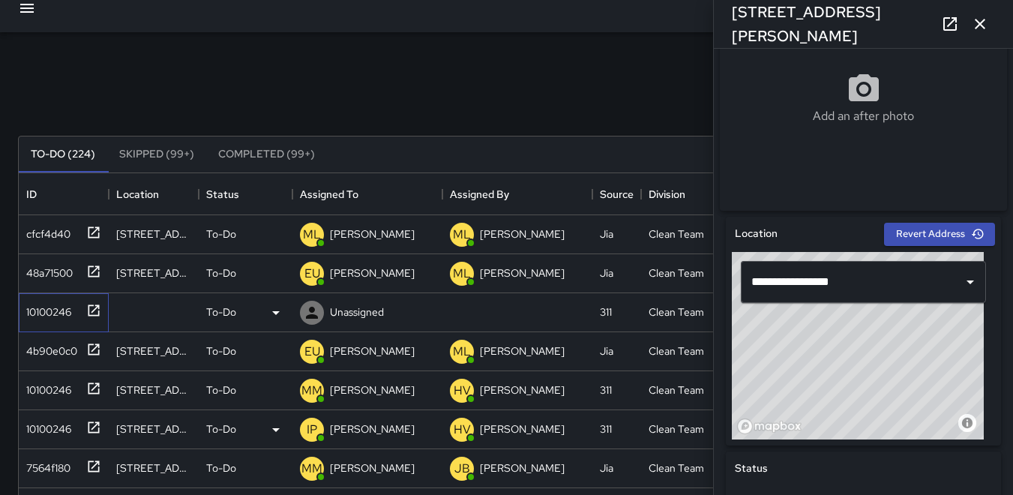
click at [31, 311] on div "10100246" at bounding box center [45, 308] width 51 height 21
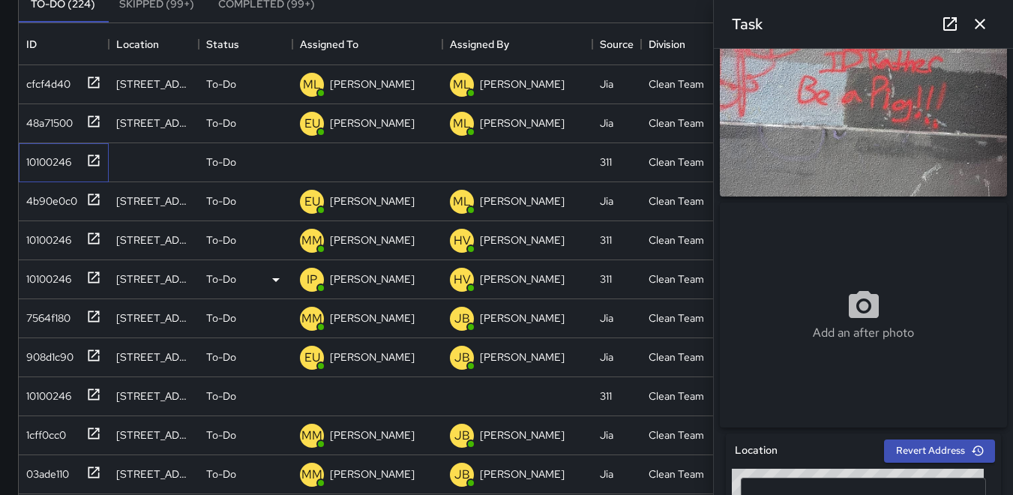
scroll to position [0, 0]
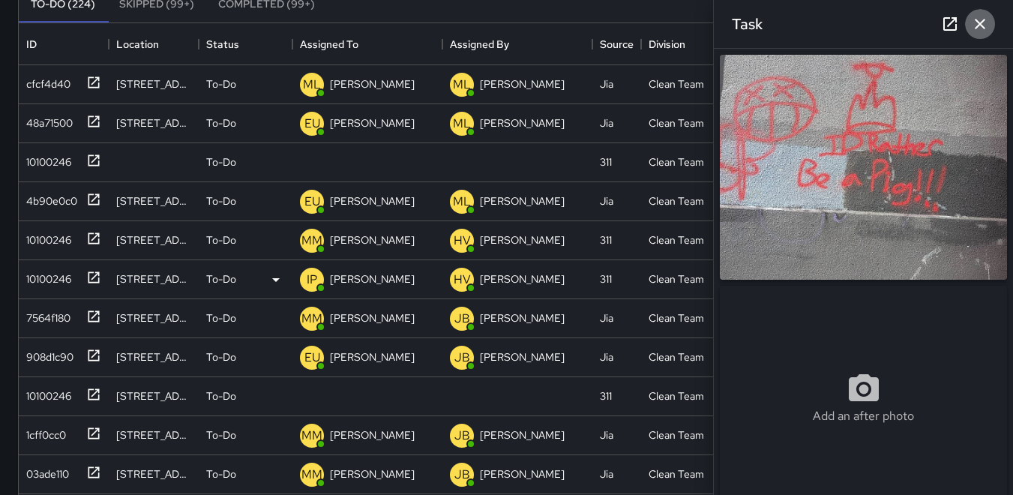
click at [978, 31] on icon "button" at bounding box center [980, 24] width 18 height 18
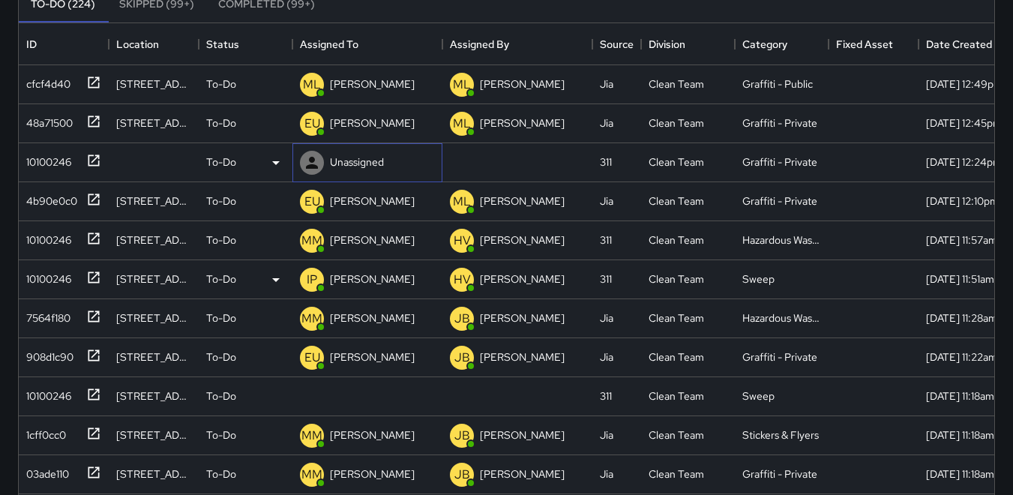
click at [318, 163] on icon at bounding box center [312, 163] width 18 height 18
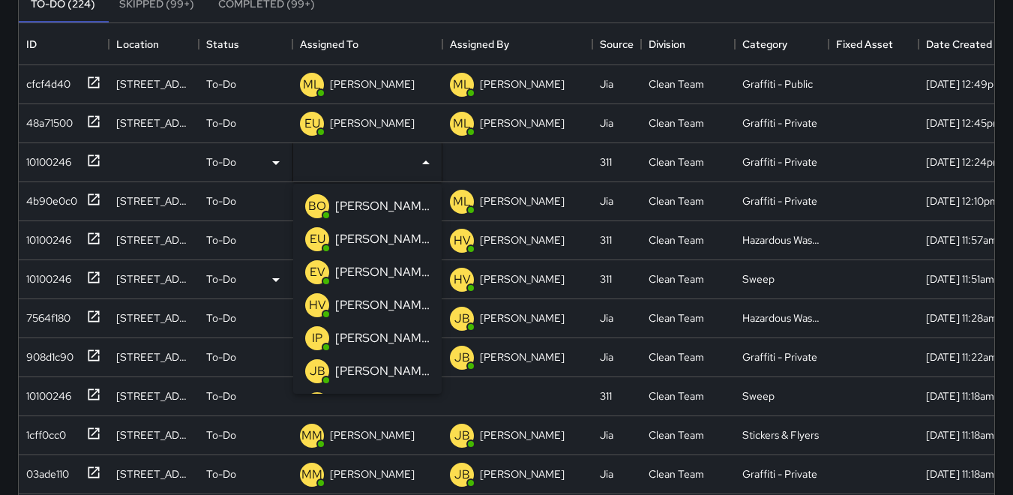
click at [320, 307] on p "HV" at bounding box center [317, 305] width 17 height 18
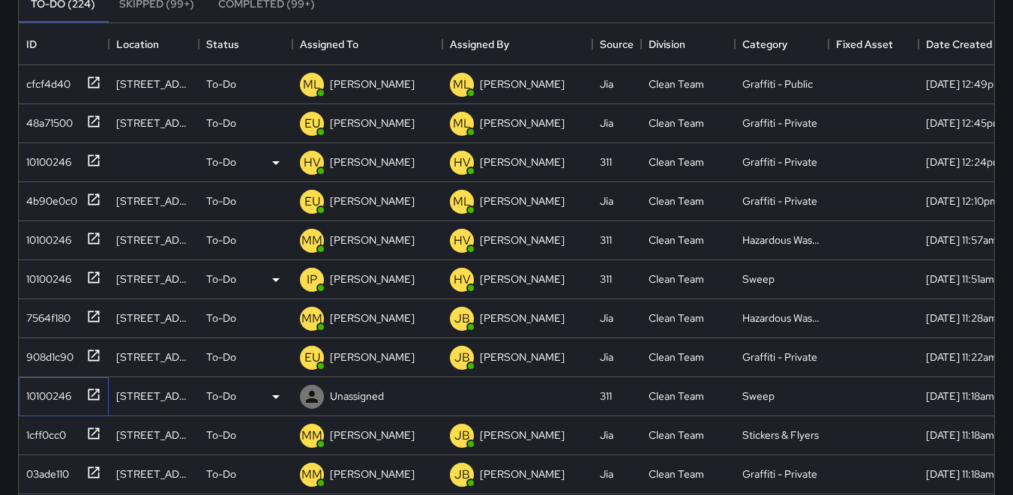
click at [63, 388] on div "10100246" at bounding box center [45, 392] width 51 height 21
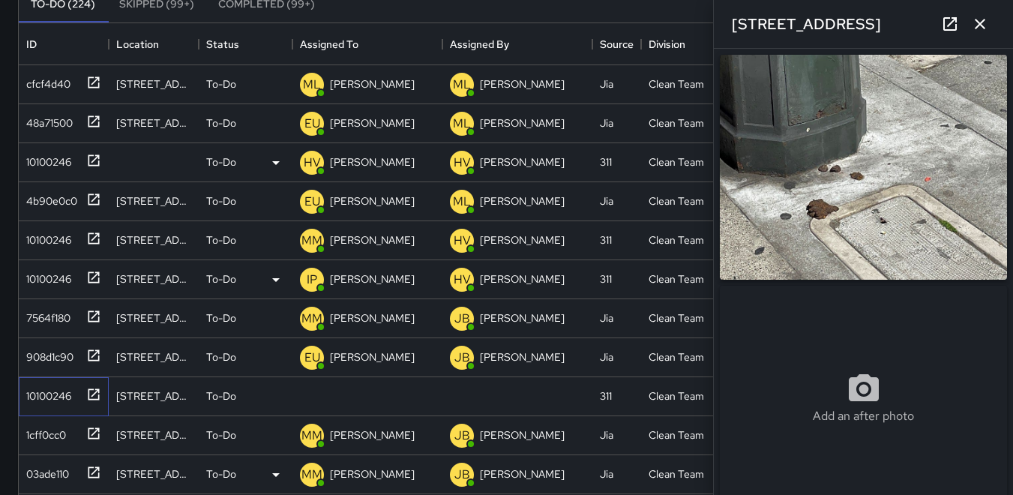
type input "**********"
click at [320, 397] on icon at bounding box center [312, 397] width 18 height 18
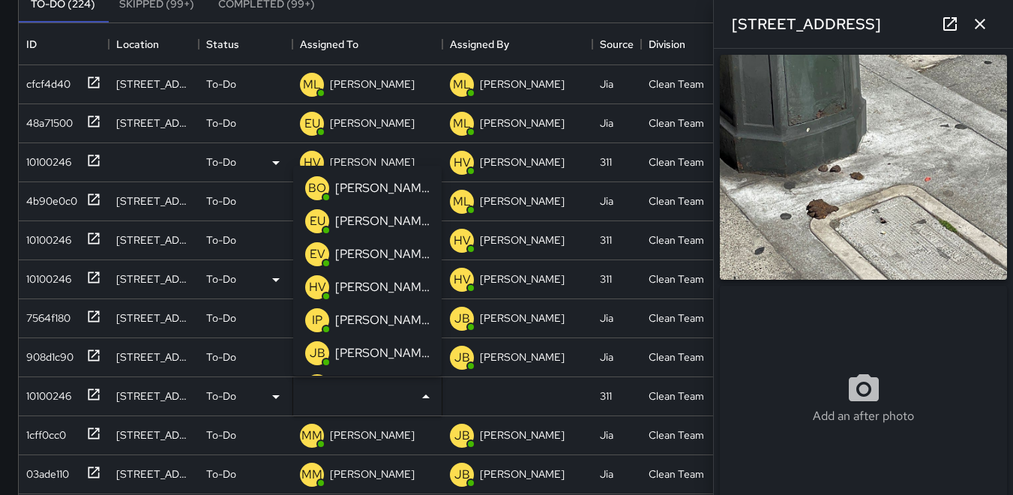
click at [322, 217] on p "EU" at bounding box center [318, 221] width 16 height 18
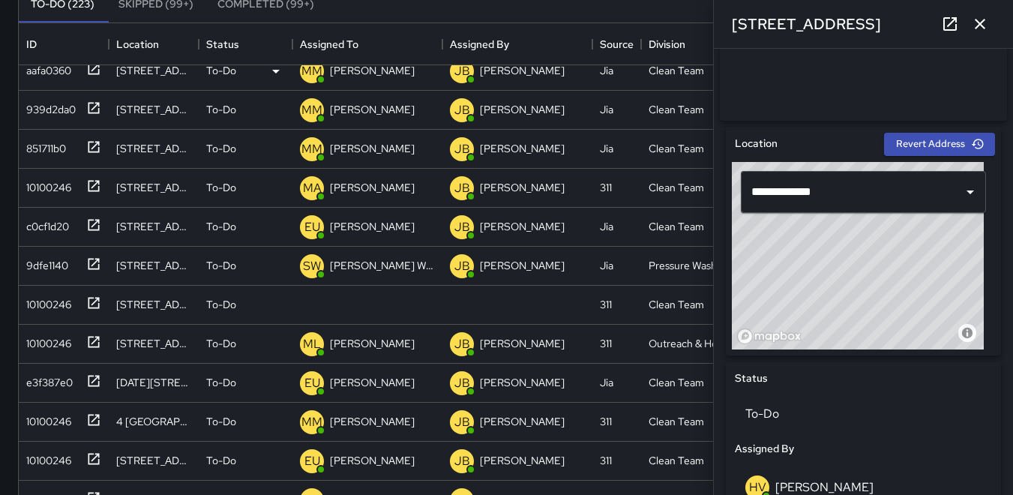
scroll to position [675, 0]
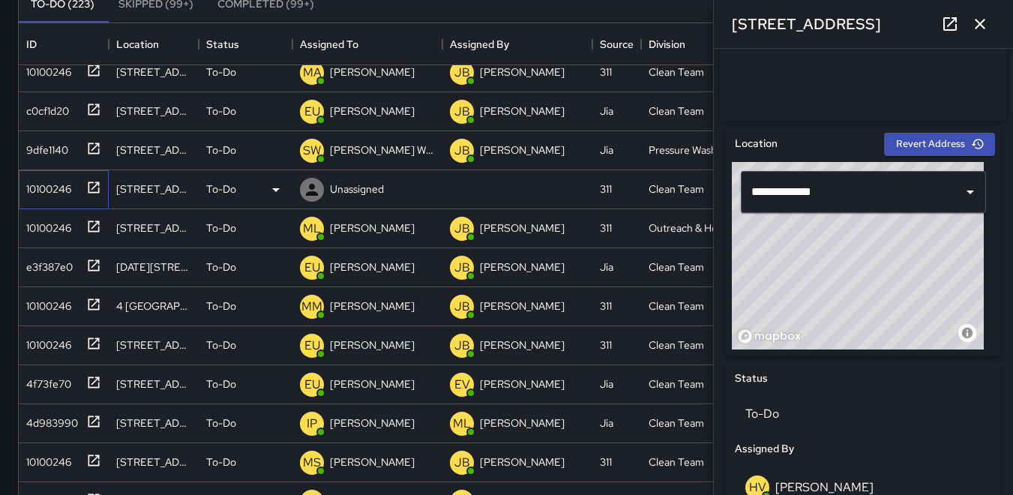
click at [61, 185] on div "10100246" at bounding box center [45, 185] width 51 height 21
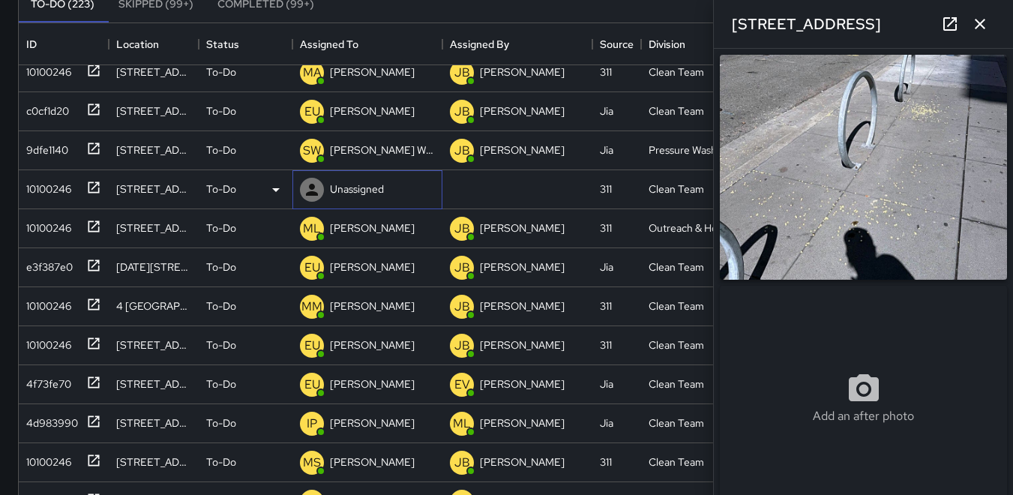
click at [308, 187] on icon at bounding box center [312, 190] width 18 height 18
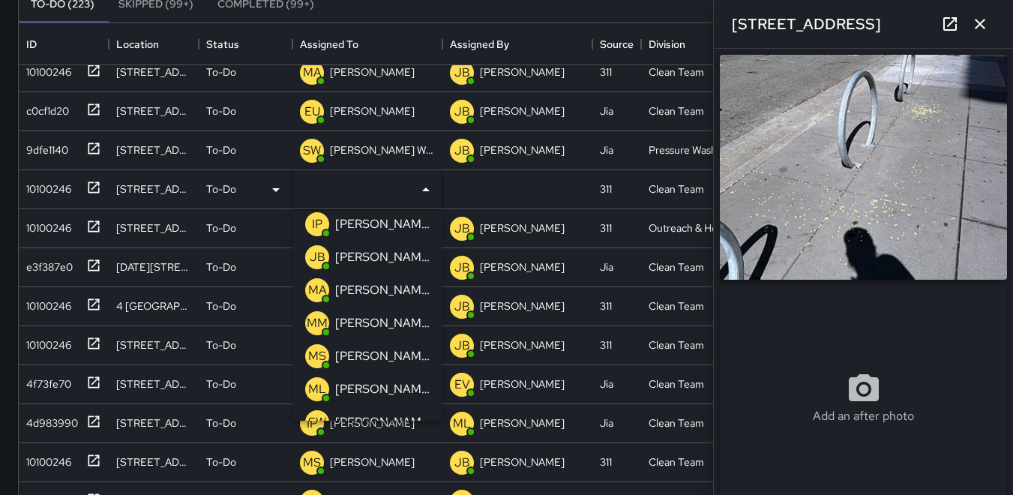
scroll to position [150, 0]
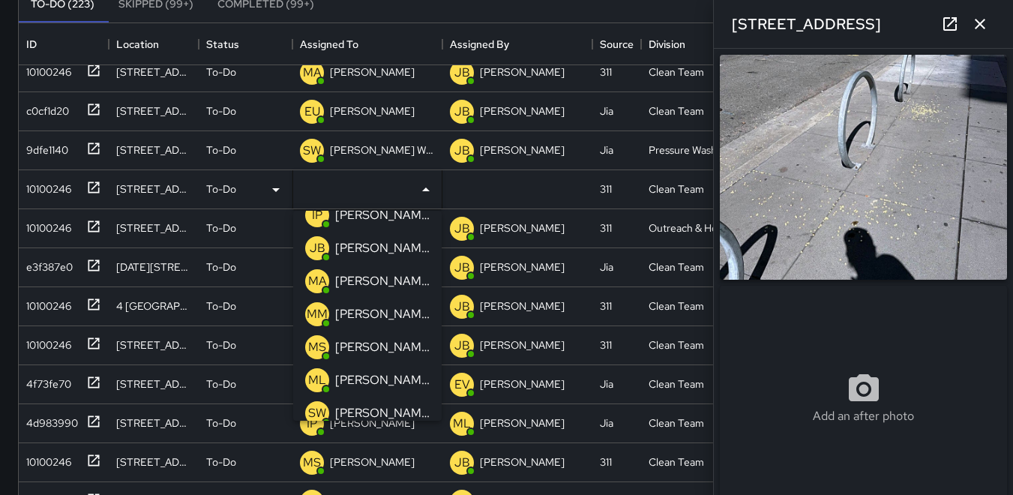
click at [318, 308] on p "MM" at bounding box center [317, 314] width 21 height 18
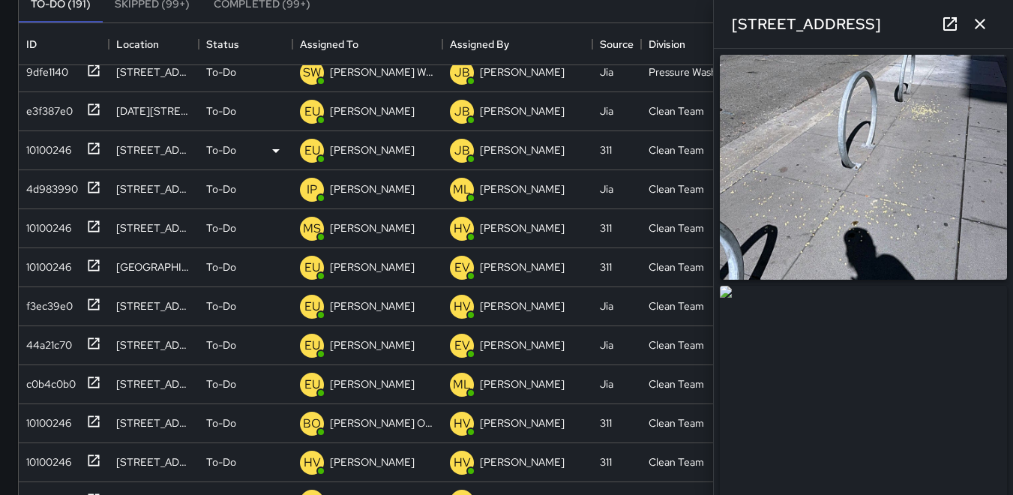
scroll to position [519, 0]
